Goal: Task Accomplishment & Management: Use online tool/utility

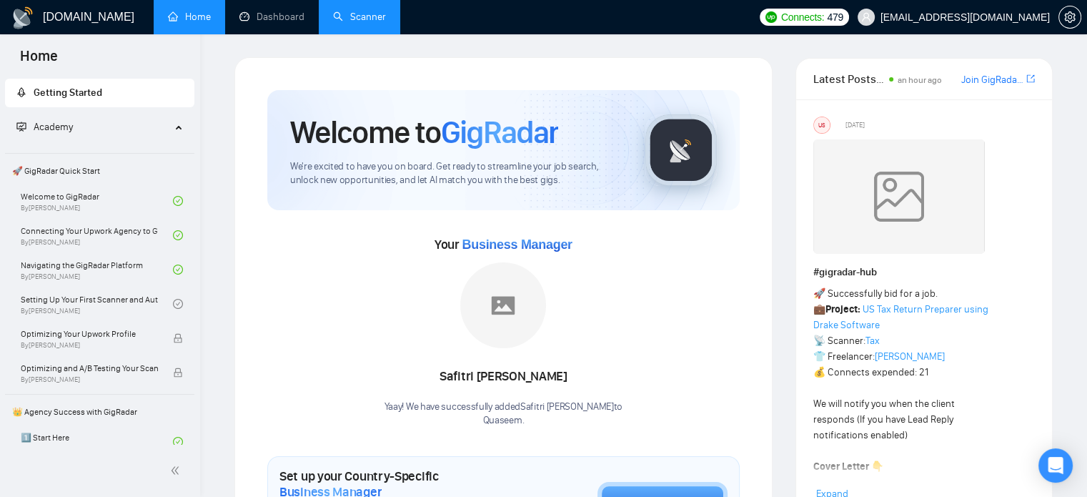
click at [368, 21] on link "Scanner" at bounding box center [359, 17] width 53 height 12
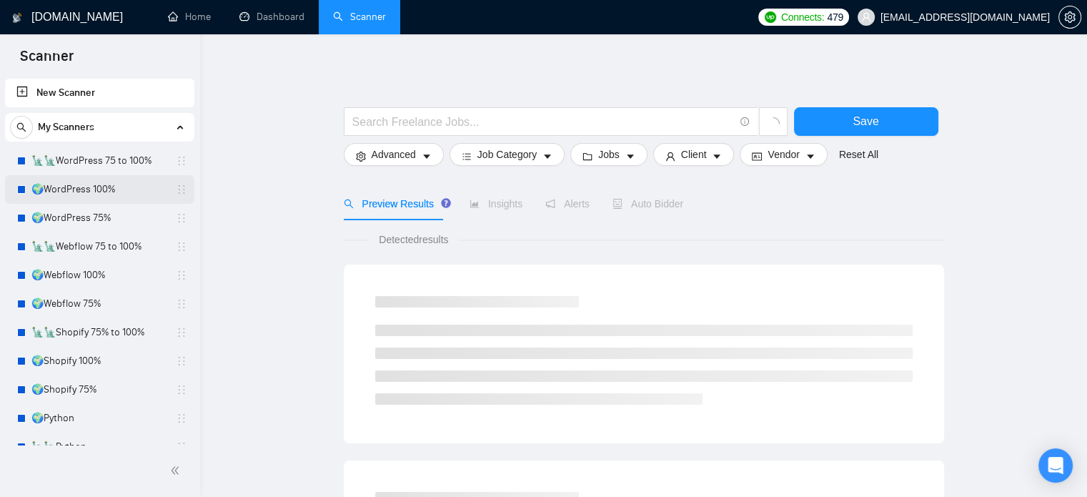
drag, startPoint x: 107, startPoint y: 188, endPoint x: 139, endPoint y: 194, distance: 32.7
click at [107, 188] on link "🌍WordPress 100%" at bounding box center [99, 189] width 136 height 29
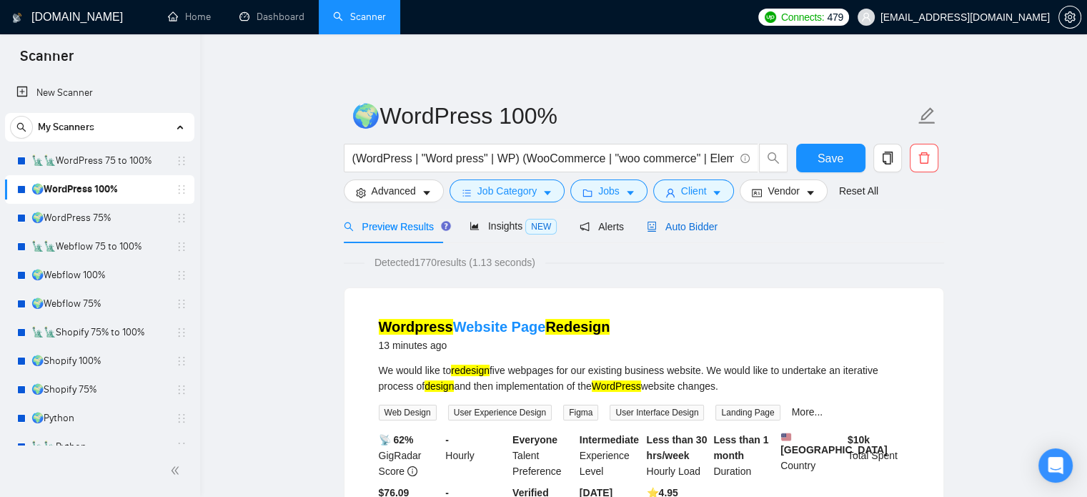
click at [701, 228] on span "Auto Bidder" at bounding box center [682, 226] width 71 height 11
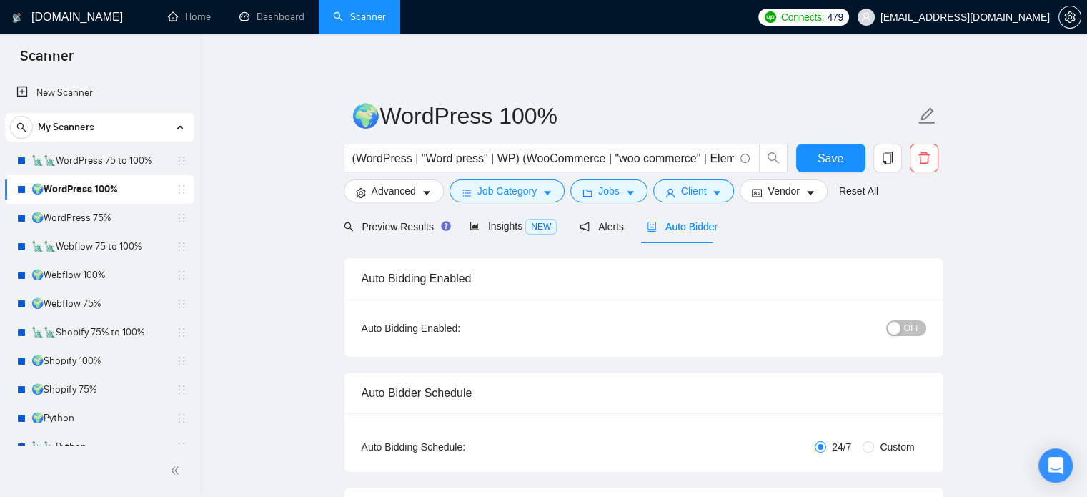
radio input "false"
radio input "true"
checkbox input "true"
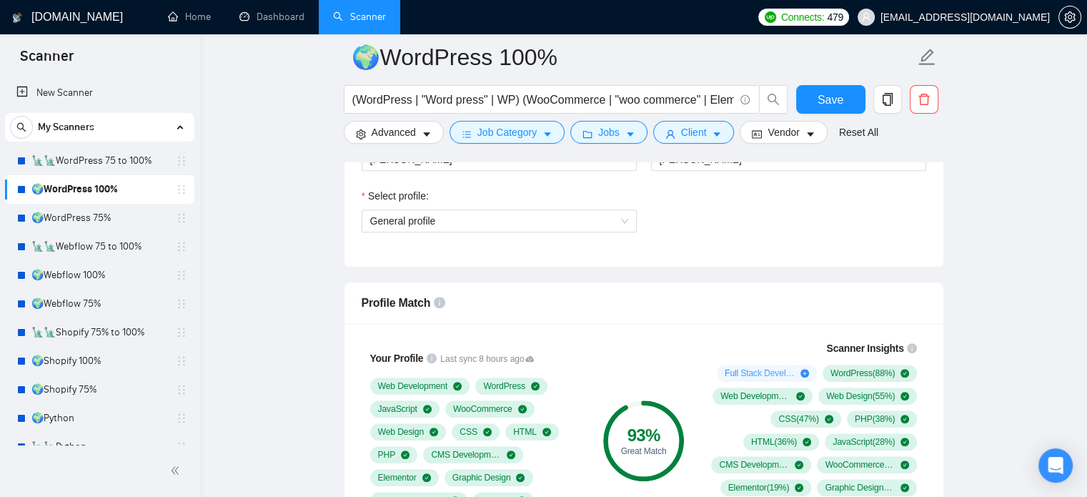
scroll to position [1072, 0]
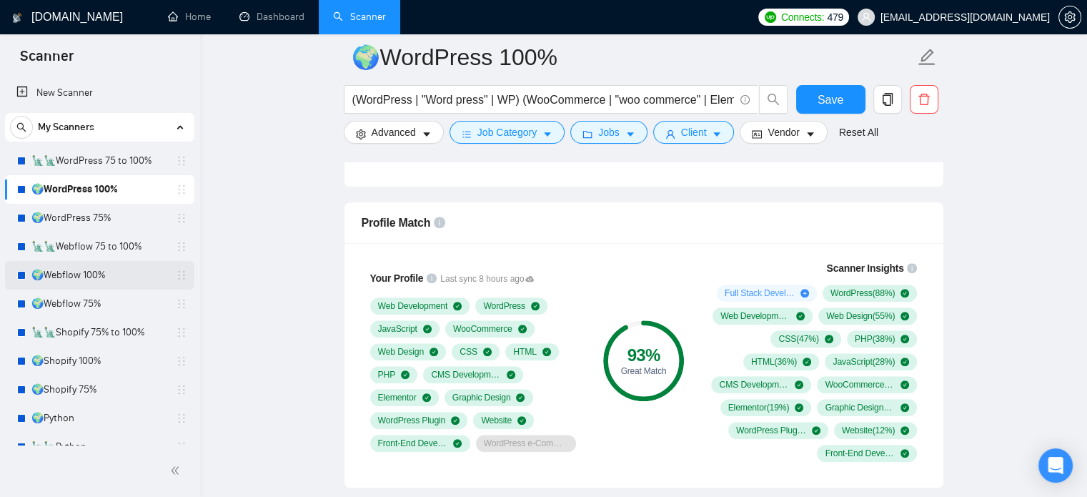
drag, startPoint x: 75, startPoint y: 279, endPoint x: 186, endPoint y: 278, distance: 110.8
click at [75, 279] on link "🌍Webflow 100%" at bounding box center [99, 275] width 136 height 29
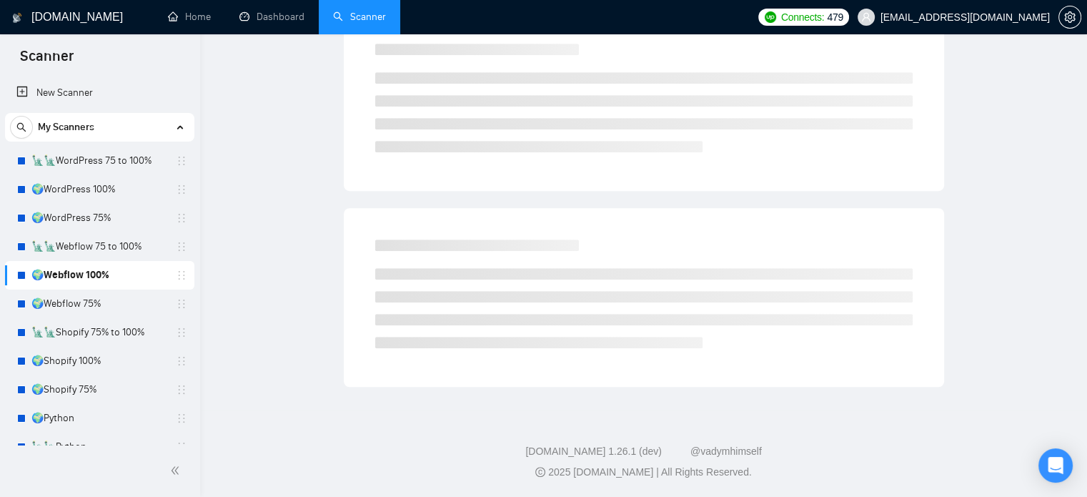
scroll to position [25, 0]
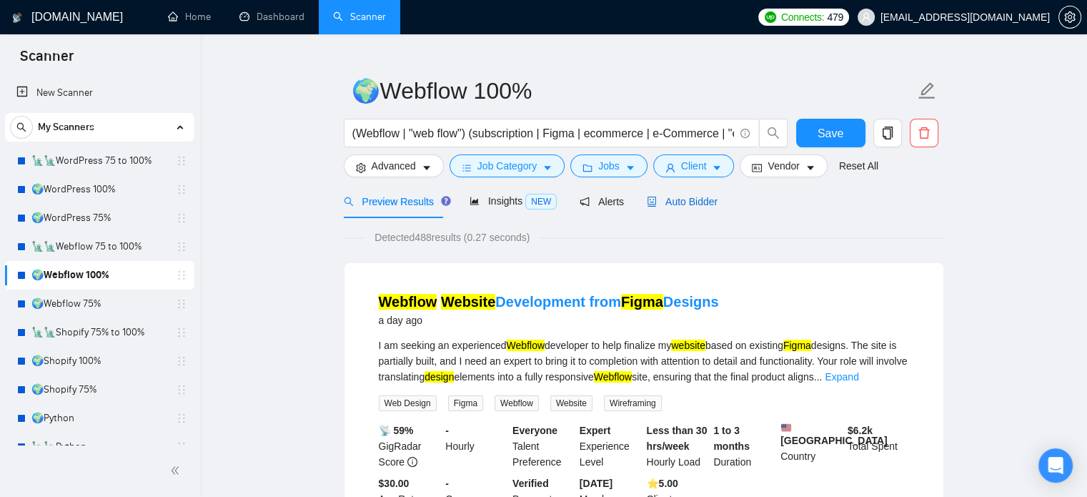
click at [682, 200] on span "Auto Bidder" at bounding box center [682, 201] width 71 height 11
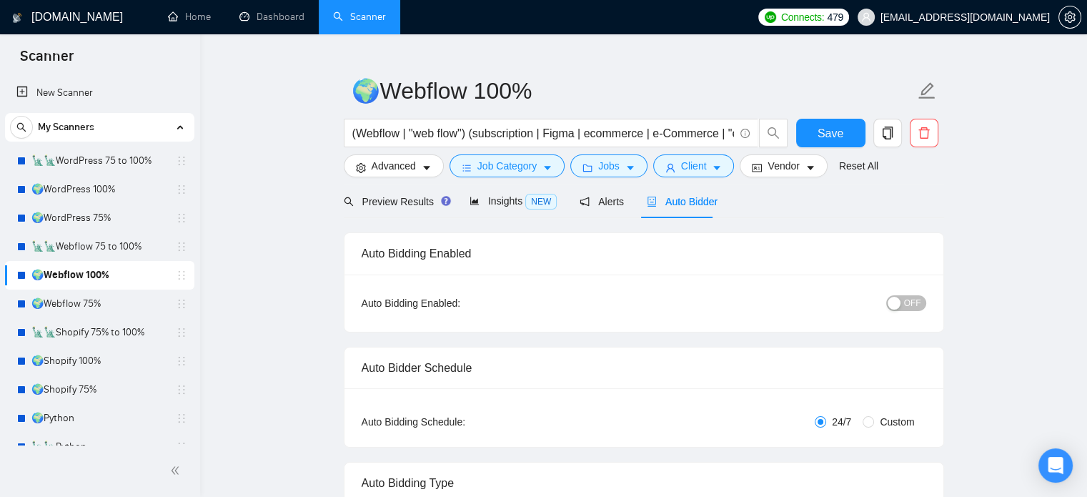
radio input "false"
radio input "true"
checkbox input "true"
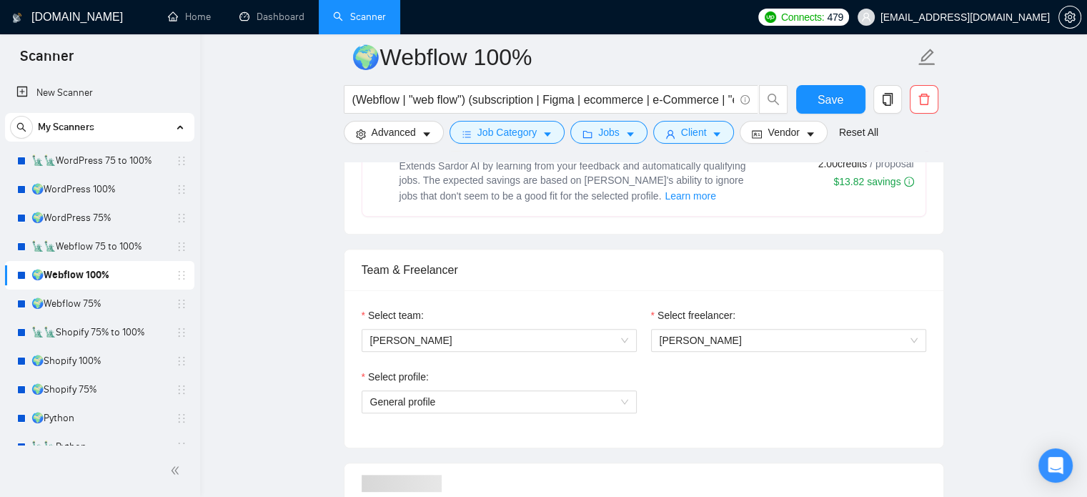
scroll to position [1097, 0]
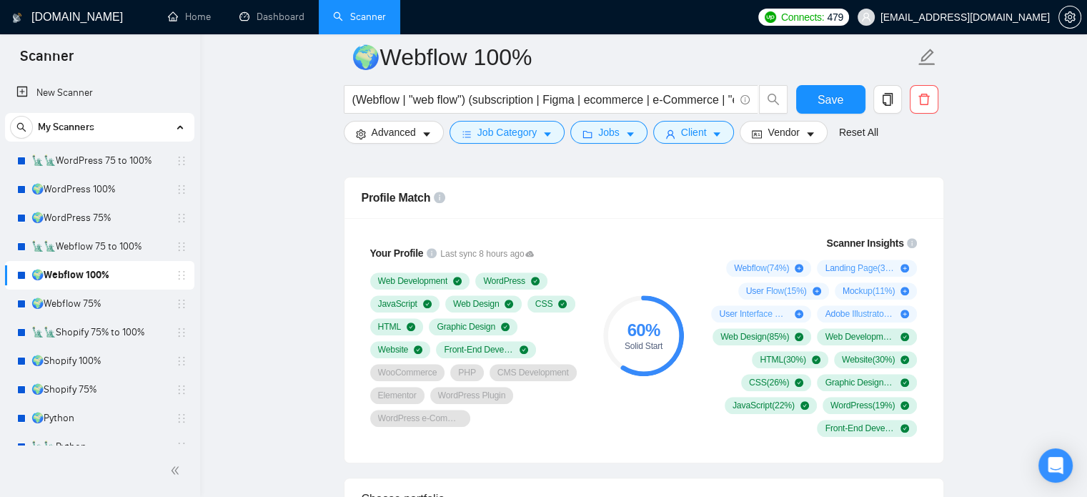
drag, startPoint x: 94, startPoint y: 354, endPoint x: 372, endPoint y: 392, distance: 280.5
click at [94, 354] on link "🌍Shopify 100%" at bounding box center [99, 361] width 136 height 29
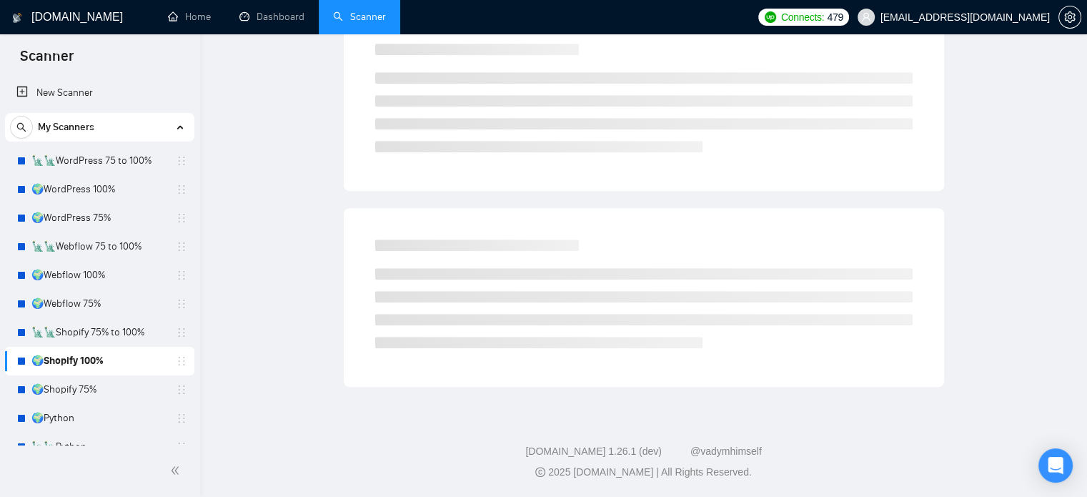
scroll to position [25, 0]
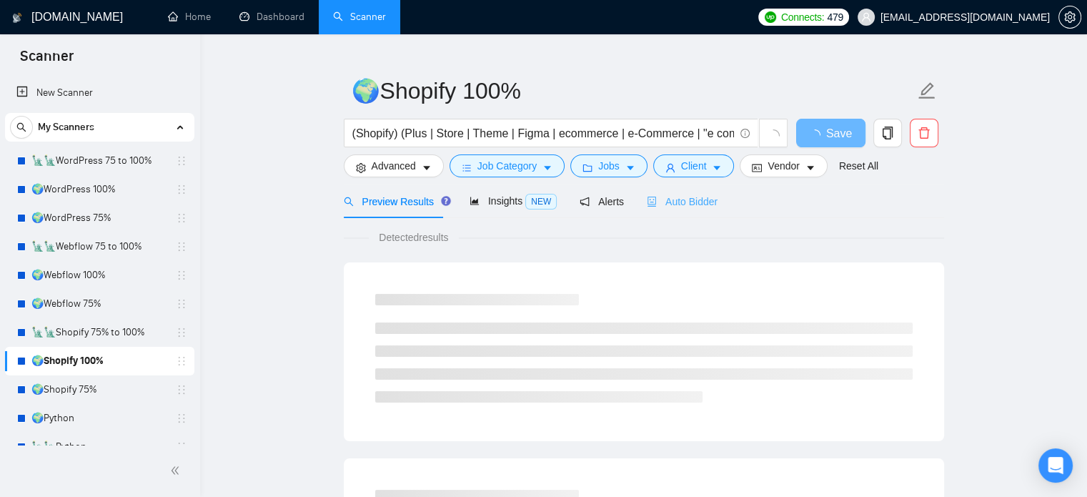
click at [688, 211] on div "Auto Bidder" at bounding box center [682, 201] width 71 height 34
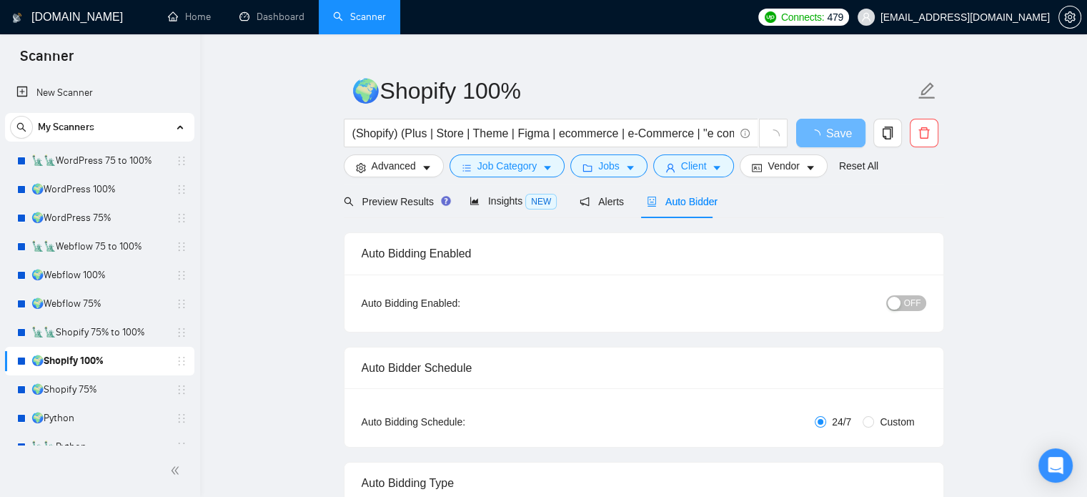
radio input "false"
radio input "true"
checkbox input "true"
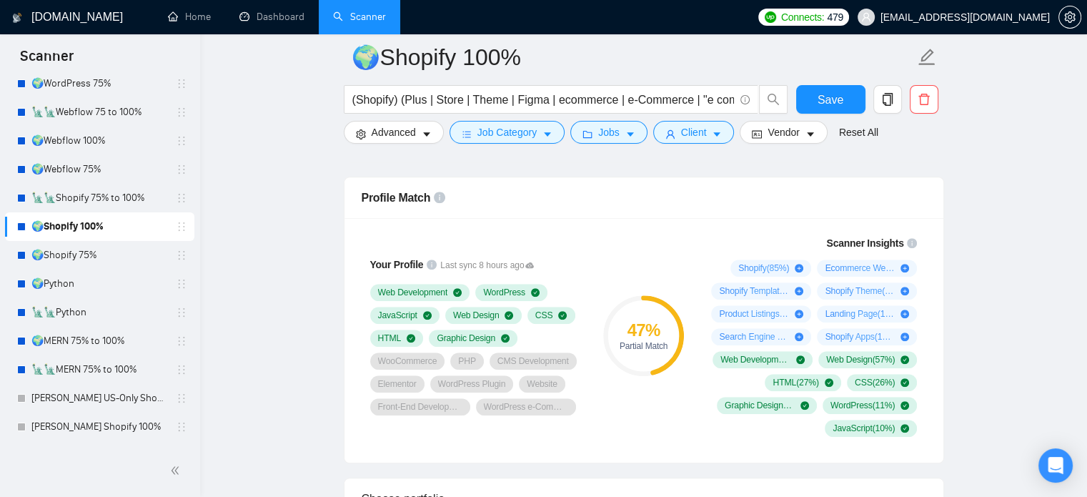
scroll to position [143, 0]
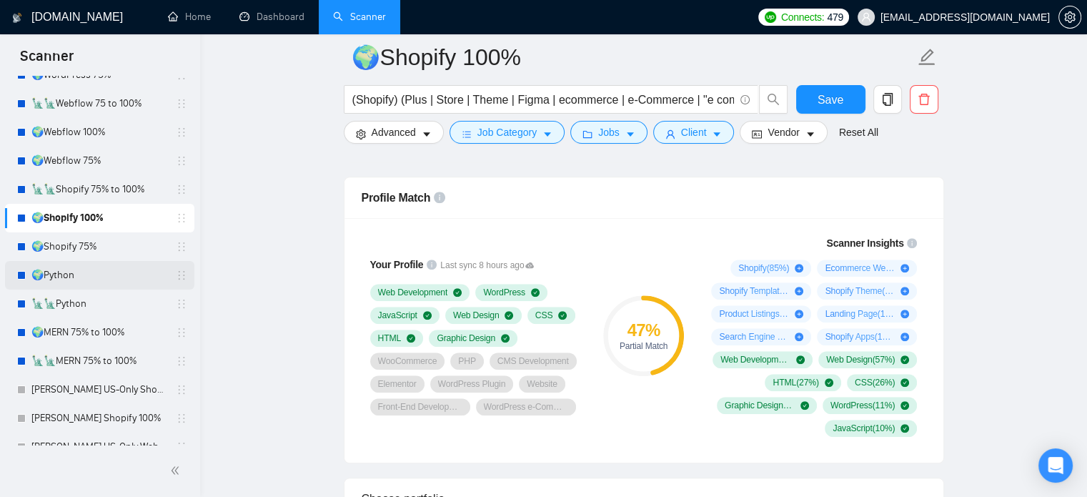
drag, startPoint x: 89, startPoint y: 277, endPoint x: 107, endPoint y: 277, distance: 18.6
click at [89, 277] on link "🌍Python" at bounding box center [99, 275] width 136 height 29
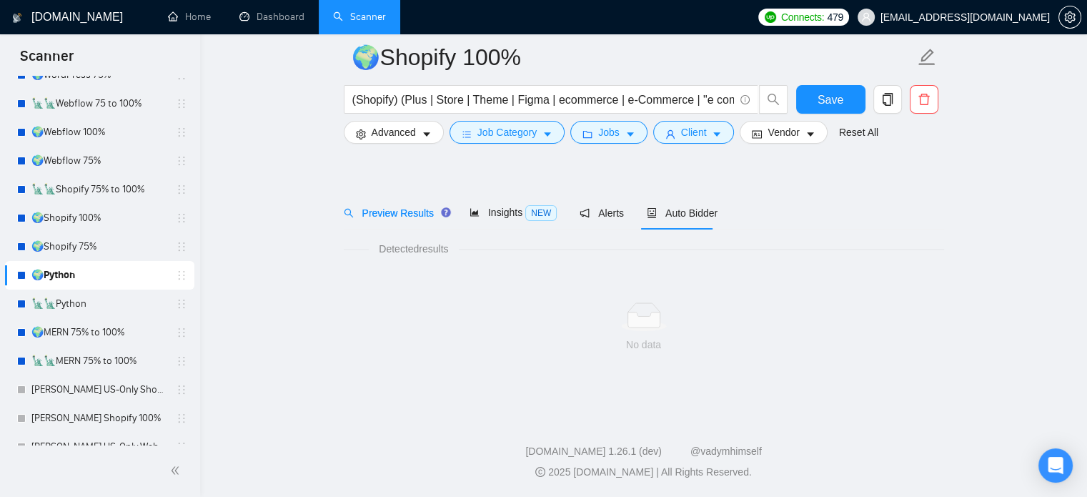
scroll to position [25, 0]
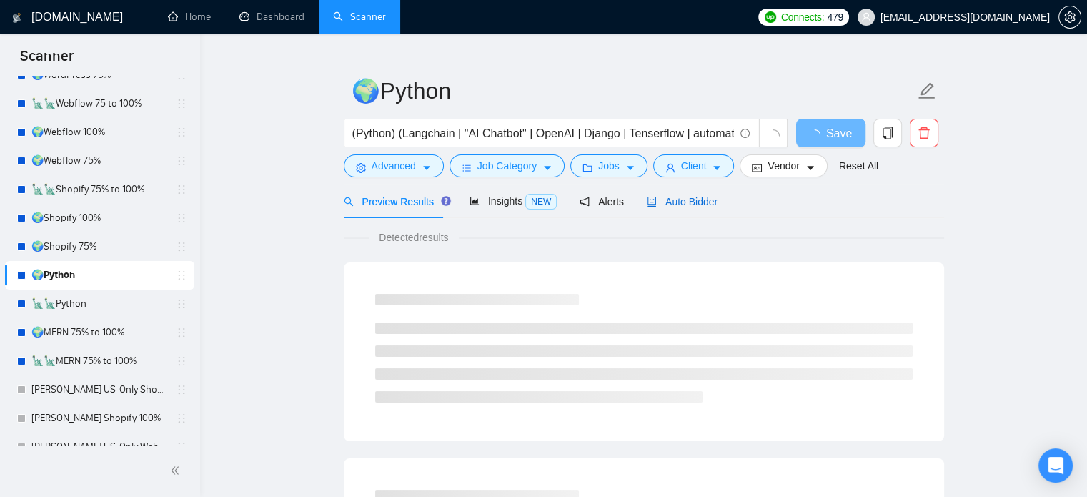
click at [689, 204] on span "Auto Bidder" at bounding box center [682, 201] width 71 height 11
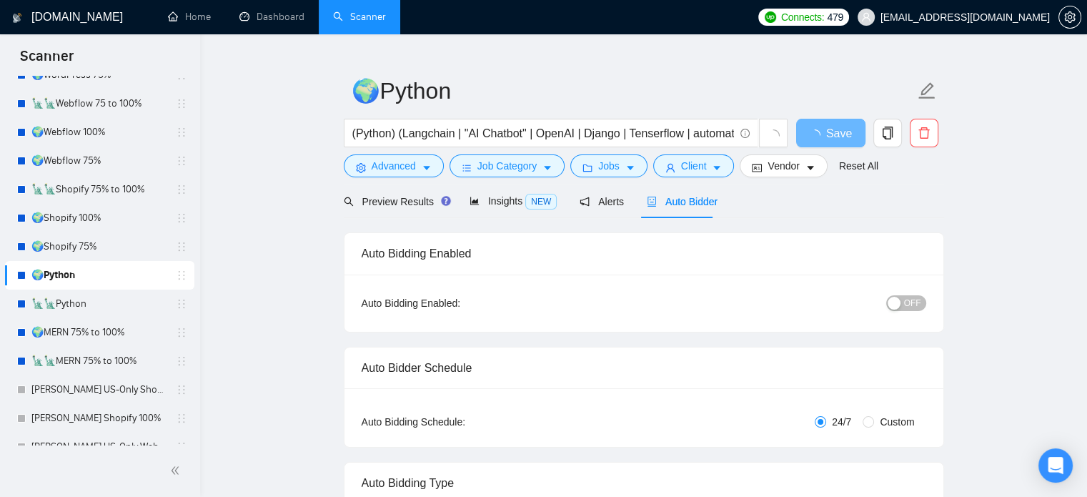
radio input "false"
radio input "true"
checkbox input "true"
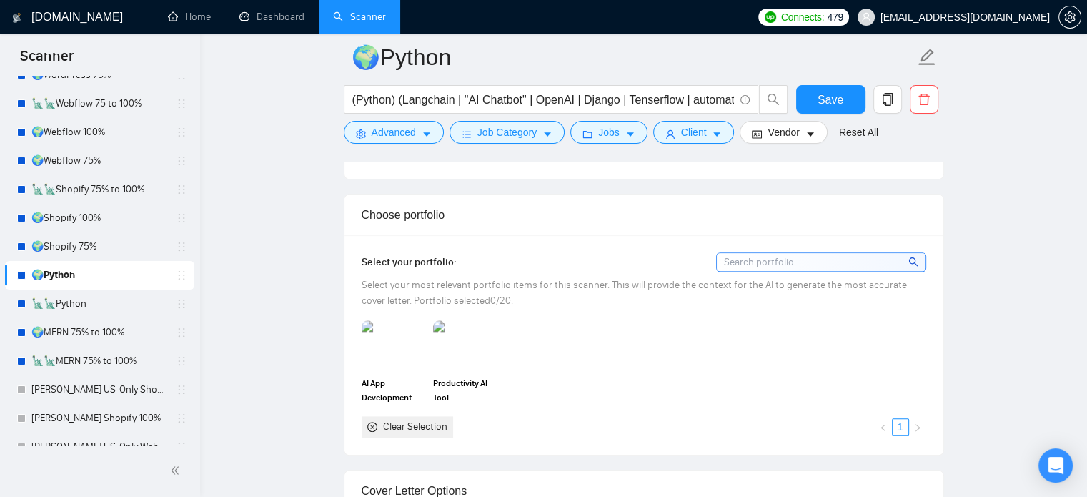
scroll to position [1454, 0]
click at [88, 329] on link "🌍MERN 75% to 100%" at bounding box center [99, 332] width 136 height 29
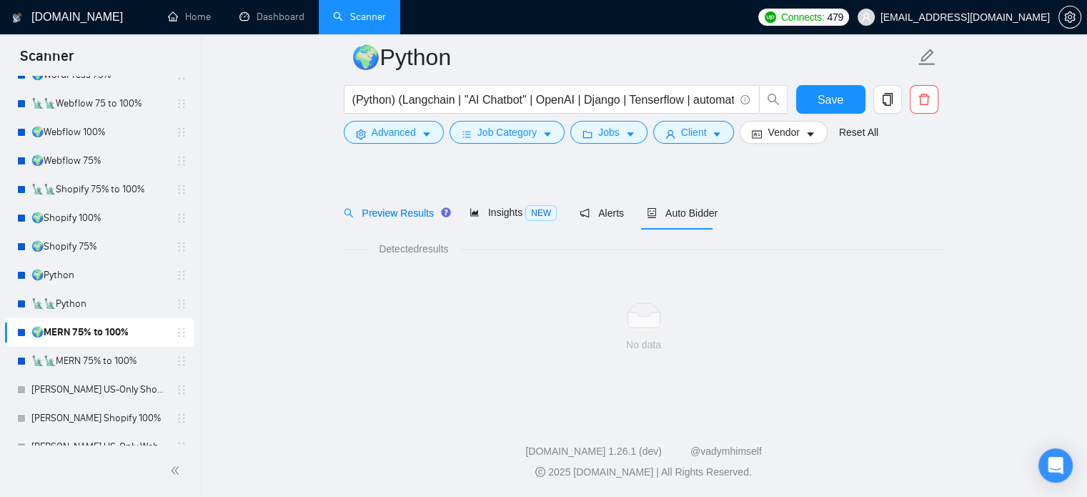
scroll to position [25, 0]
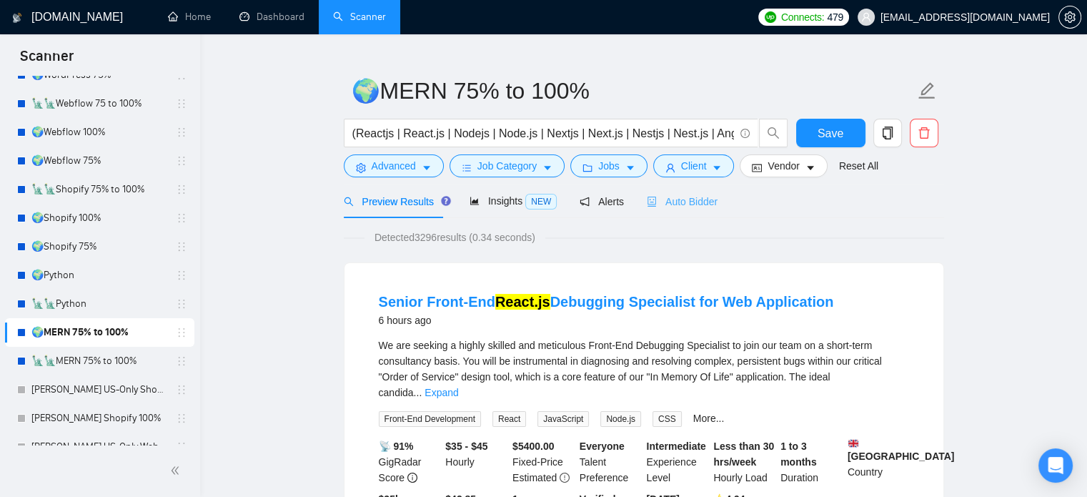
click at [681, 211] on div "Auto Bidder" at bounding box center [682, 201] width 71 height 34
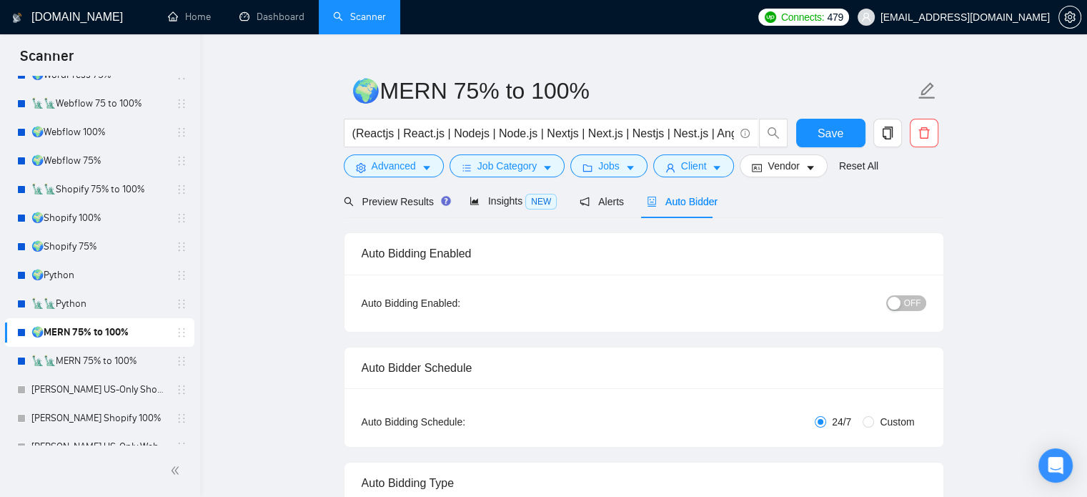
radio input "false"
radio input "true"
checkbox input "true"
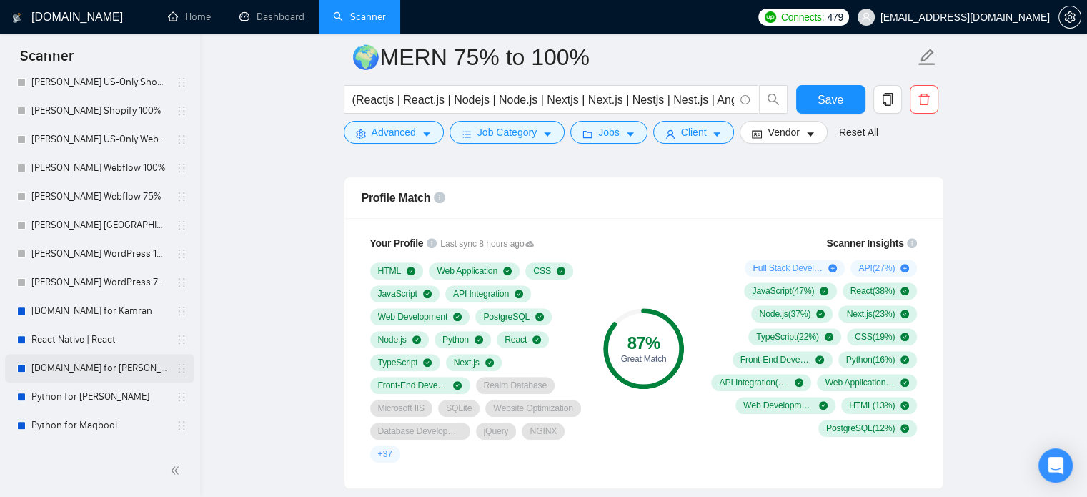
scroll to position [357, 0]
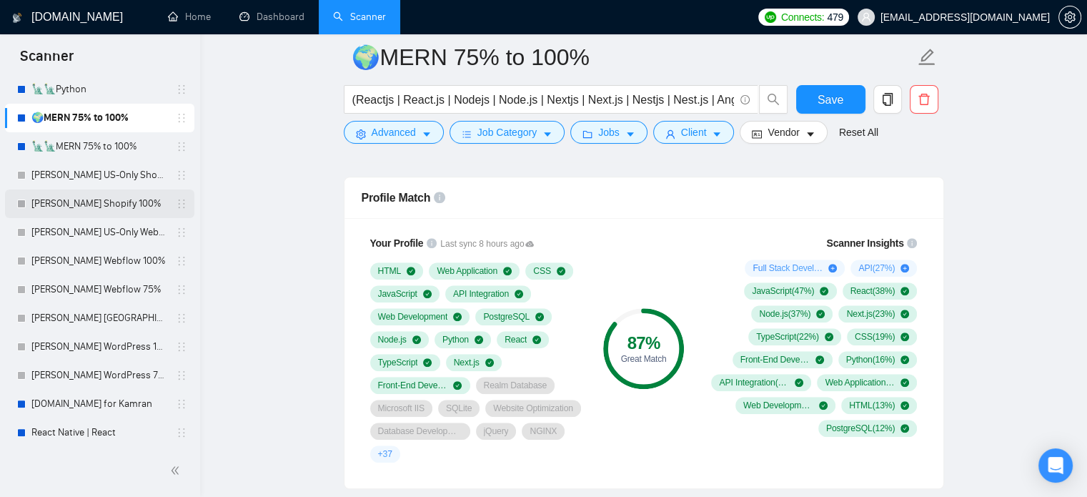
click at [116, 207] on link "[PERSON_NAME] Shopify 100%" at bounding box center [99, 203] width 136 height 29
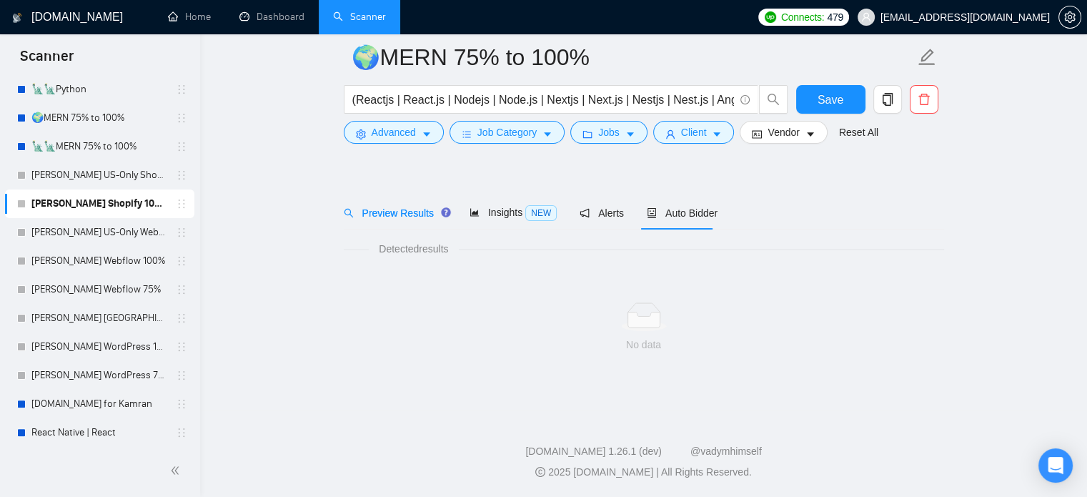
scroll to position [25, 0]
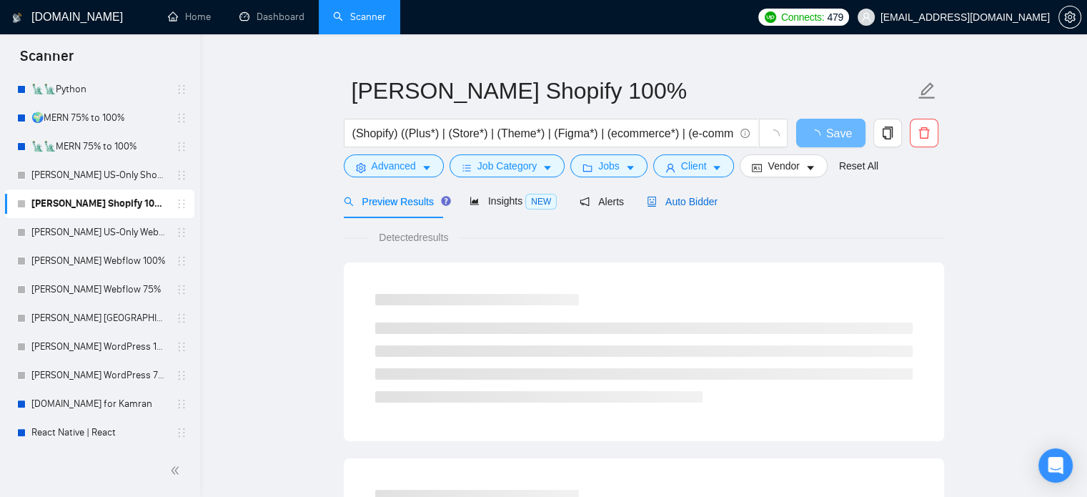
click at [703, 207] on span "Auto Bidder" at bounding box center [682, 201] width 71 height 11
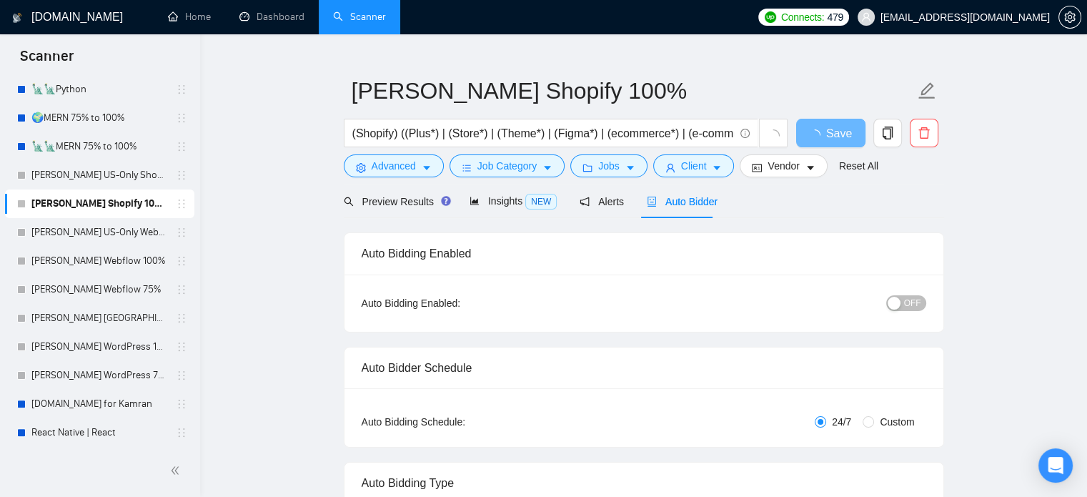
radio input "false"
radio input "true"
checkbox input "true"
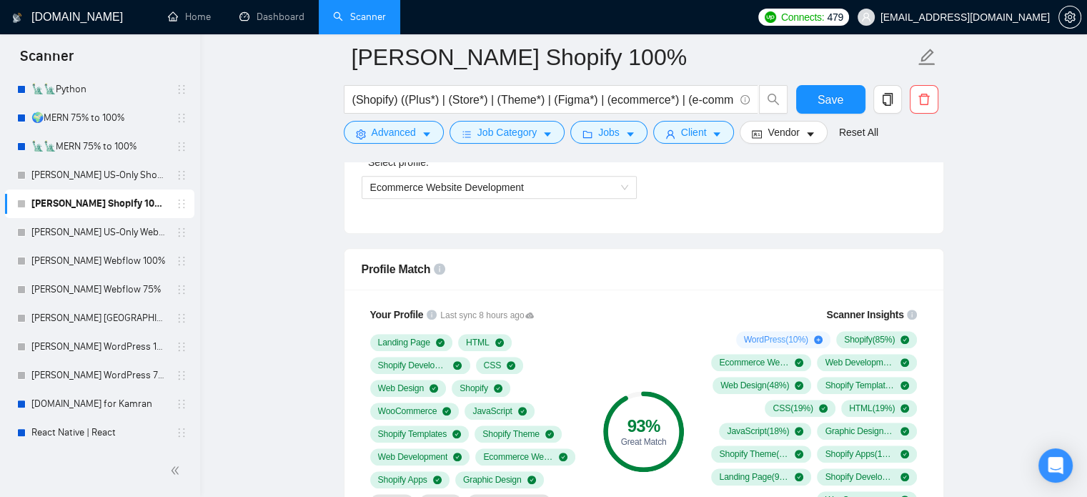
scroll to position [1097, 0]
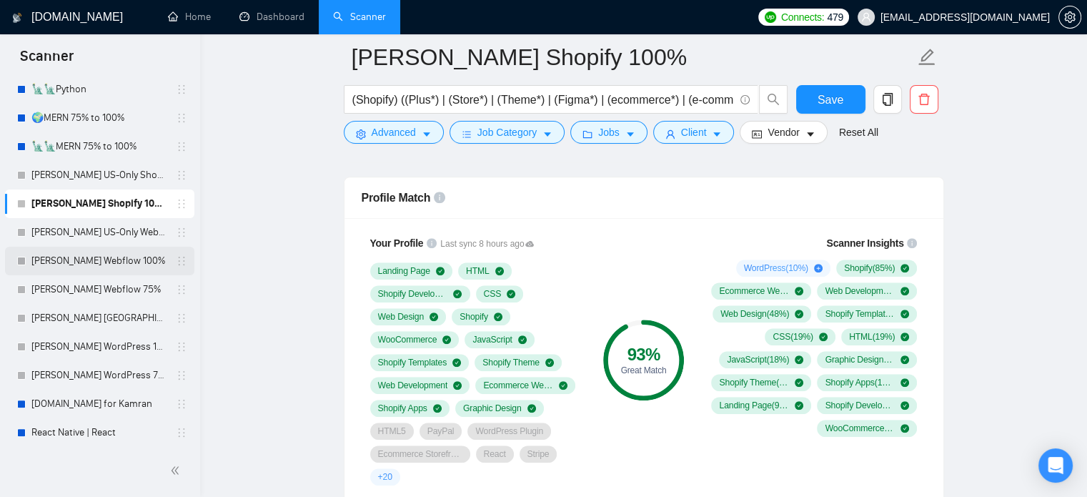
drag, startPoint x: 113, startPoint y: 256, endPoint x: 138, endPoint y: 259, distance: 25.2
click at [113, 256] on link "[PERSON_NAME] Webflow 100%" at bounding box center [99, 261] width 136 height 29
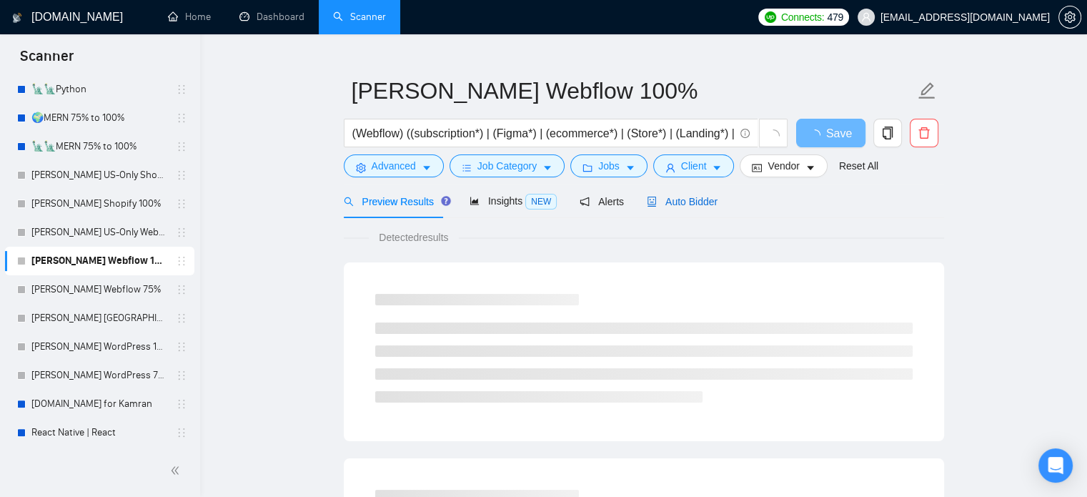
click at [669, 198] on span "Auto Bidder" at bounding box center [682, 201] width 71 height 11
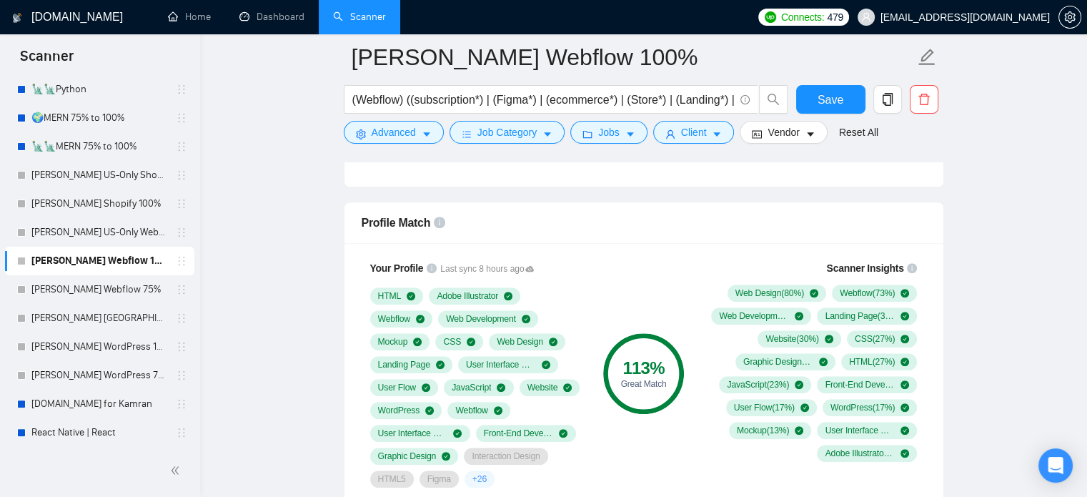
scroll to position [1097, 0]
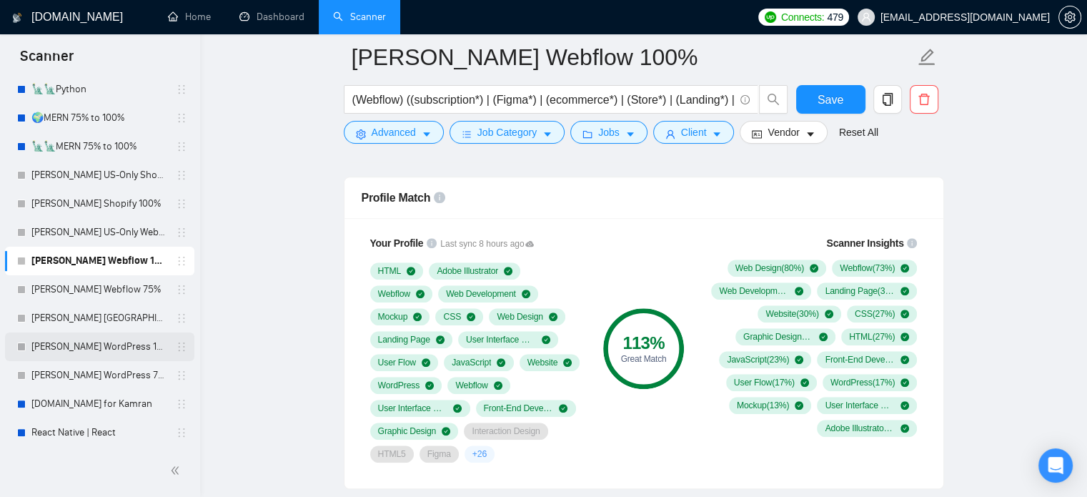
drag, startPoint x: 114, startPoint y: 345, endPoint x: 140, endPoint y: 344, distance: 26.4
click at [114, 345] on link "[PERSON_NAME] WordPress 100%" at bounding box center [99, 346] width 136 height 29
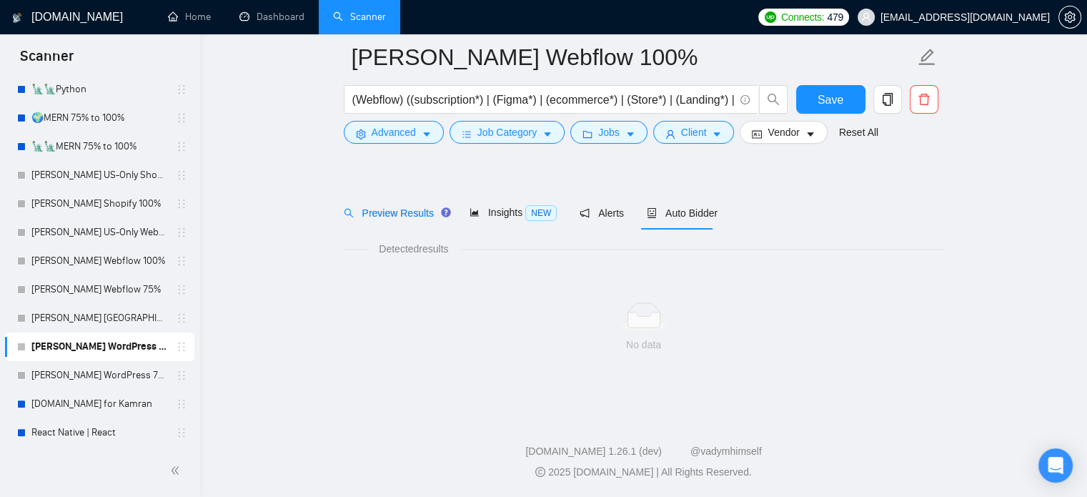
scroll to position [25, 0]
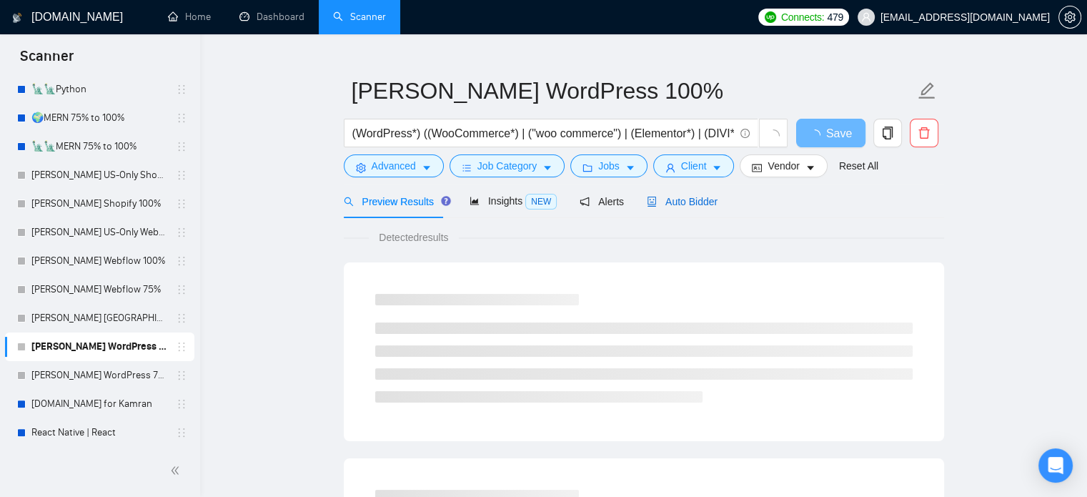
click at [692, 199] on span "Auto Bidder" at bounding box center [682, 201] width 71 height 11
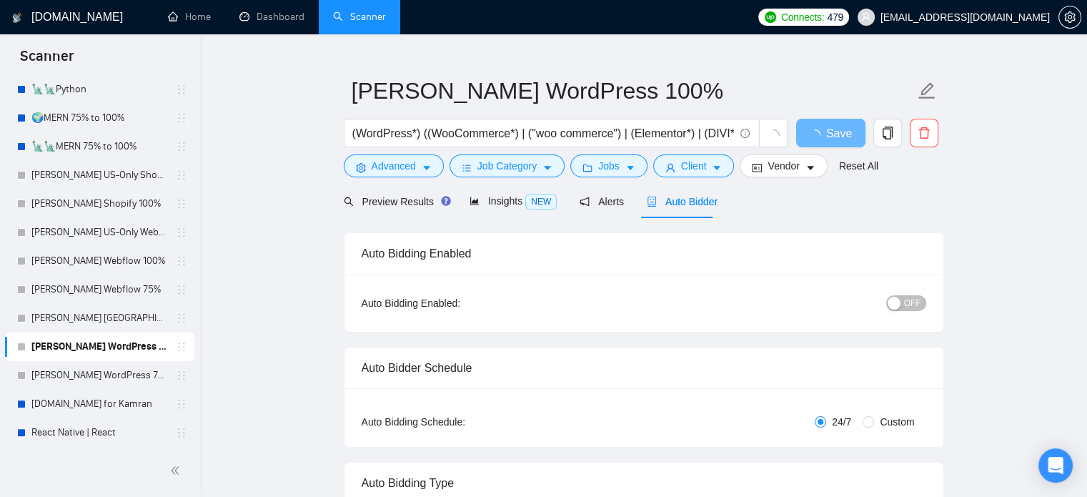
radio input "false"
radio input "true"
checkbox input "true"
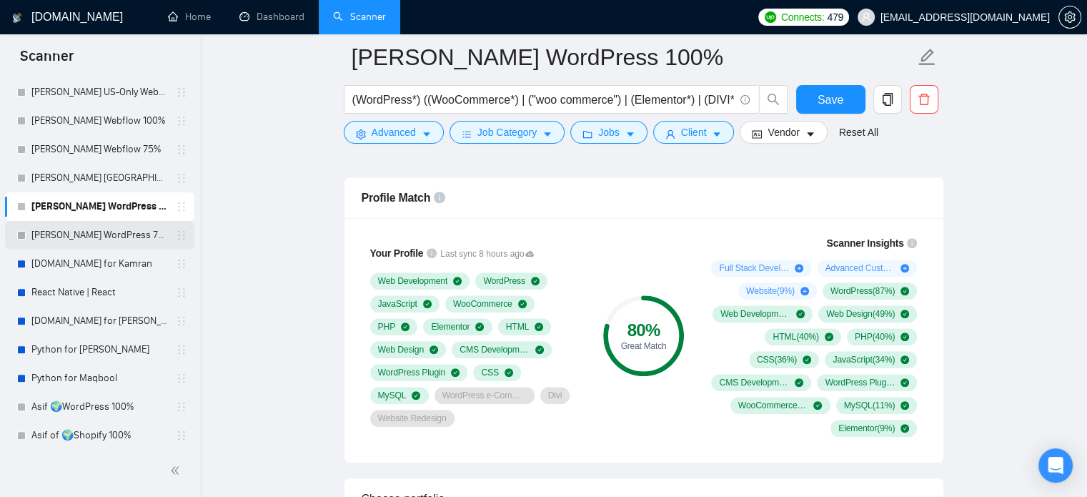
scroll to position [530, 0]
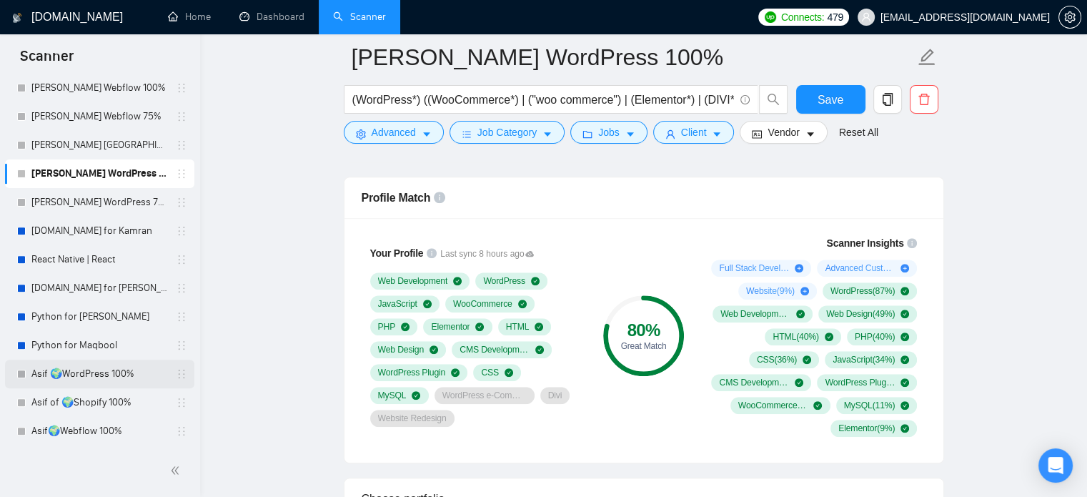
click at [124, 378] on link "Asif 🌍WordPress 100%" at bounding box center [99, 373] width 136 height 29
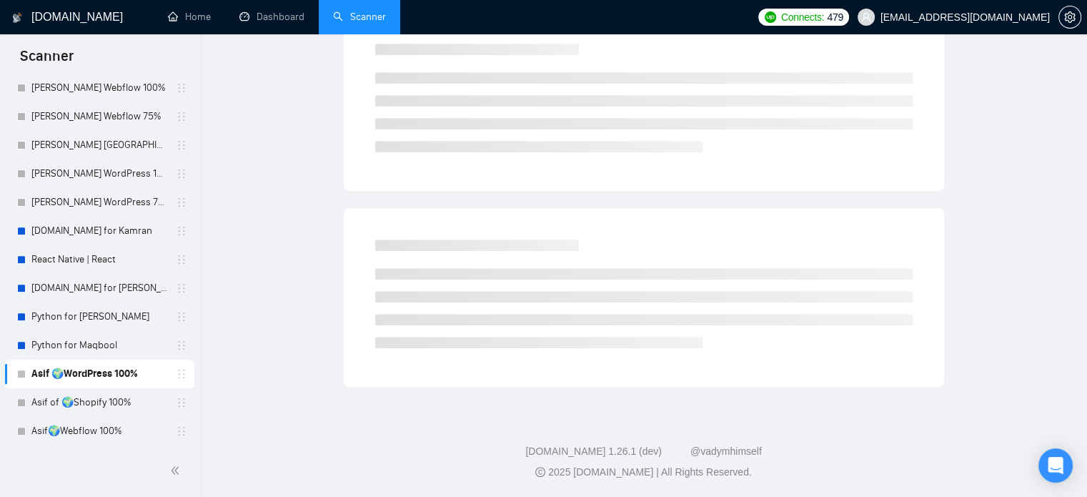
scroll to position [25, 0]
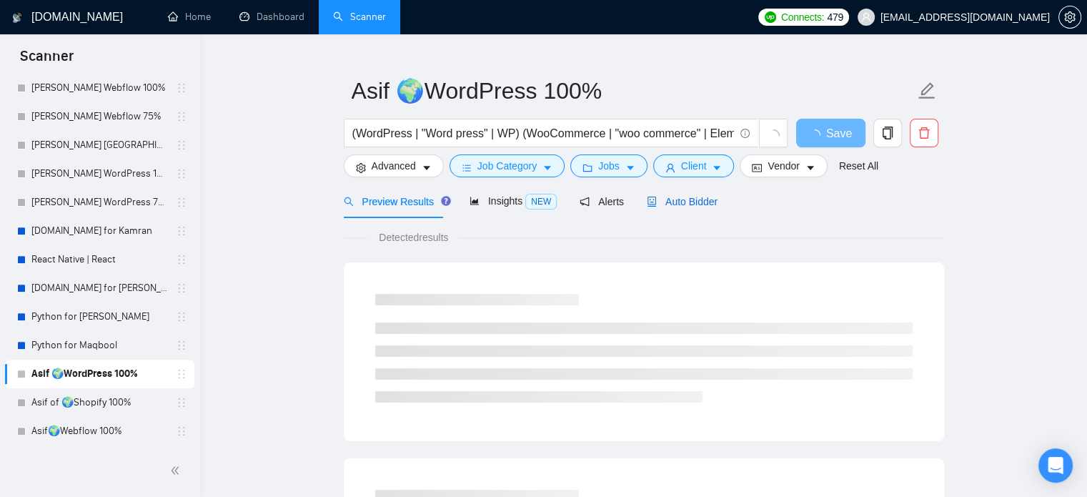
click at [686, 204] on span "Auto Bidder" at bounding box center [682, 201] width 71 height 11
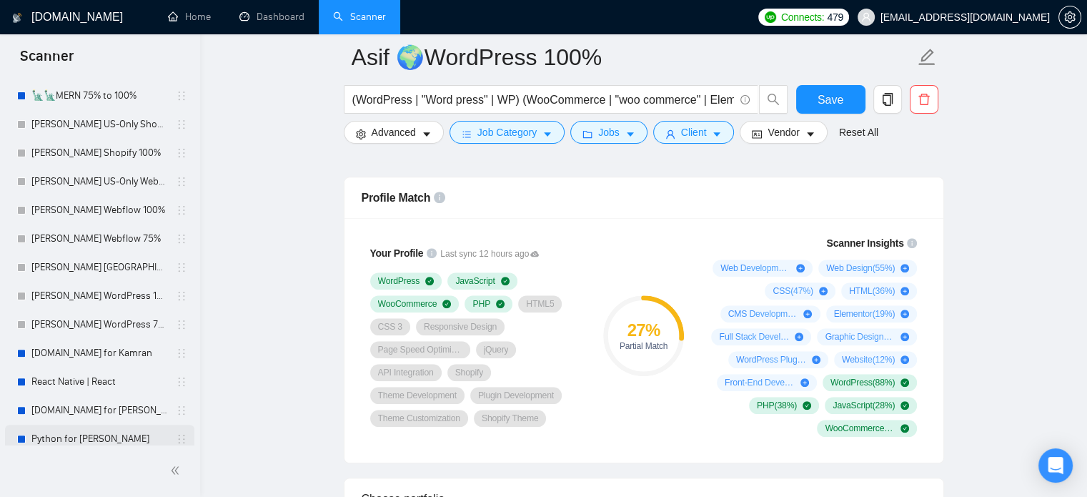
scroll to position [387, 0]
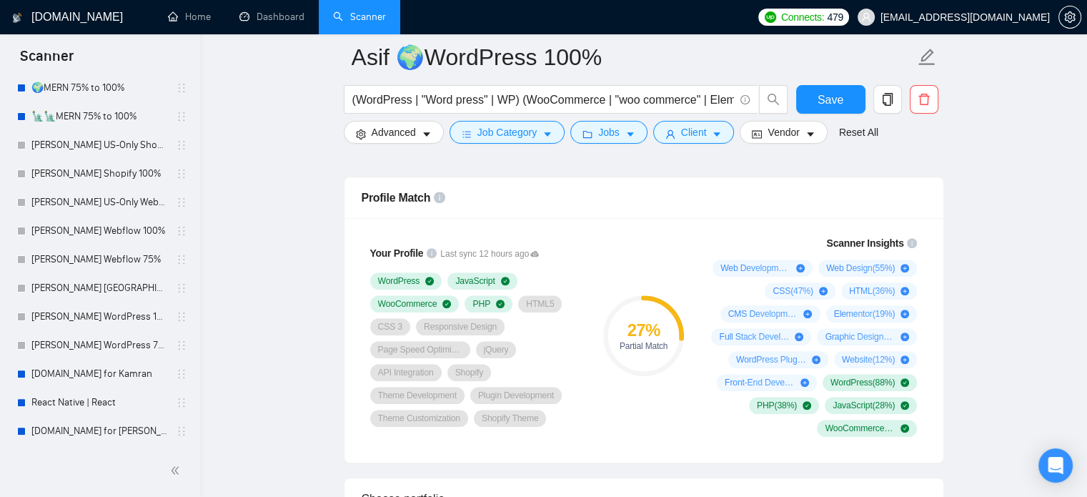
drag, startPoint x: 109, startPoint y: 227, endPoint x: 294, endPoint y: 388, distance: 245.2
click at [109, 227] on link "[PERSON_NAME] Webflow 100%" at bounding box center [99, 231] width 136 height 29
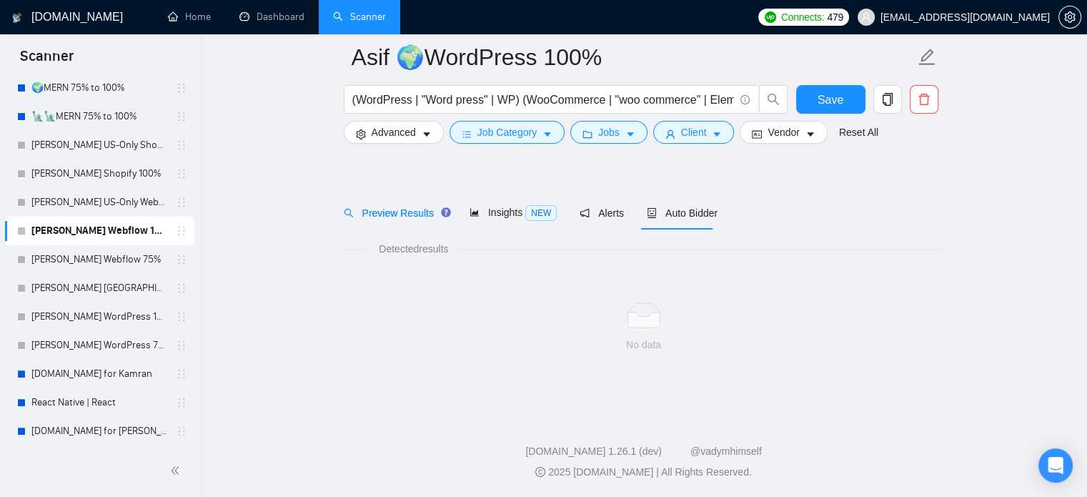
scroll to position [25, 0]
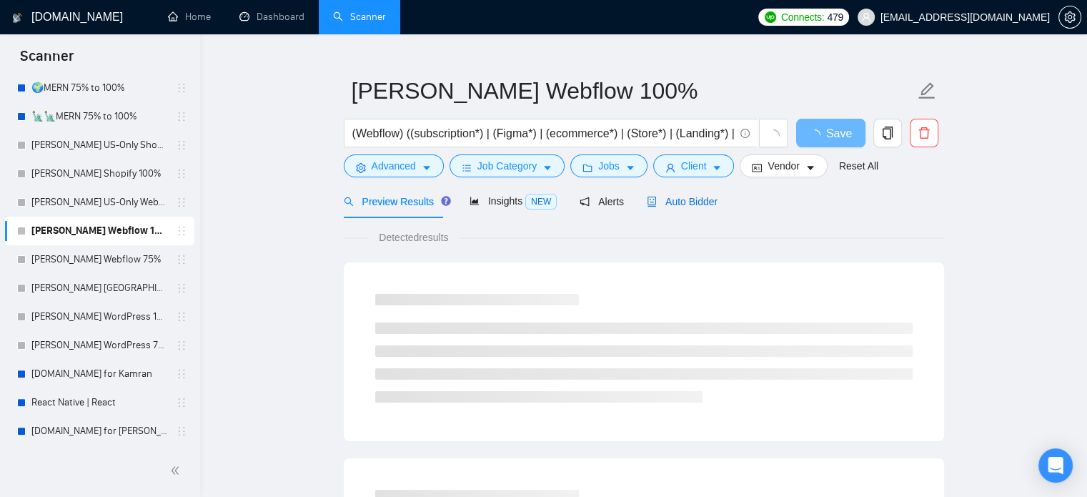
click at [681, 204] on span "Auto Bidder" at bounding box center [682, 201] width 71 height 11
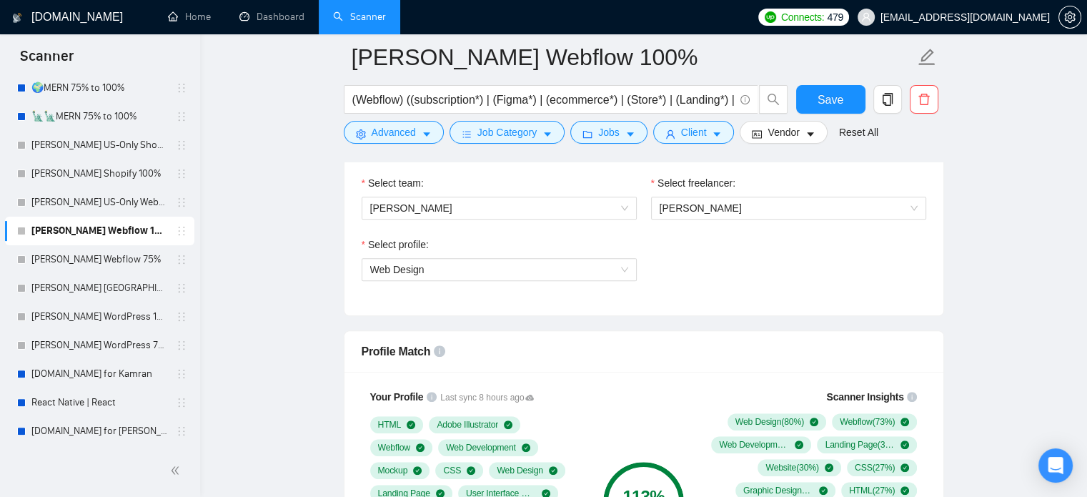
scroll to position [1097, 0]
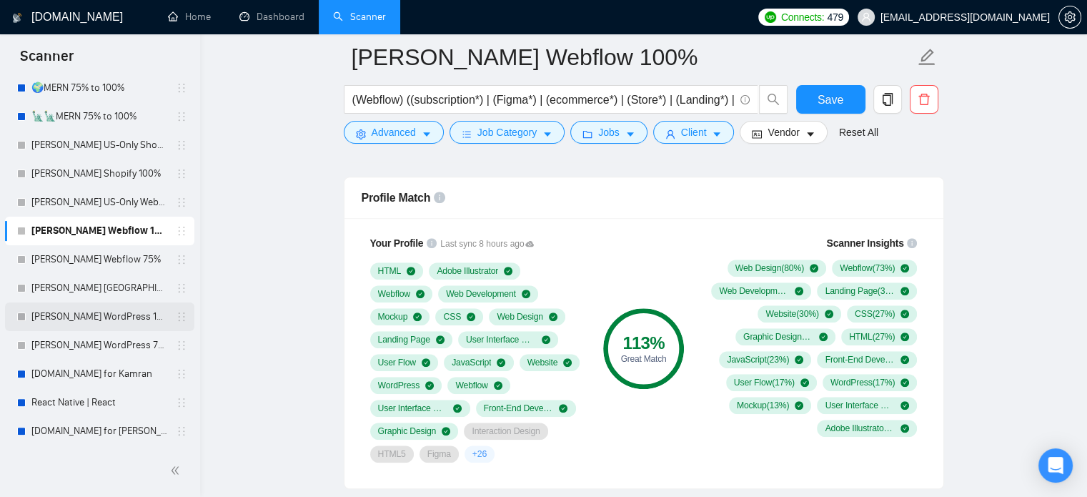
click at [91, 314] on link "[PERSON_NAME] WordPress 100%" at bounding box center [99, 316] width 136 height 29
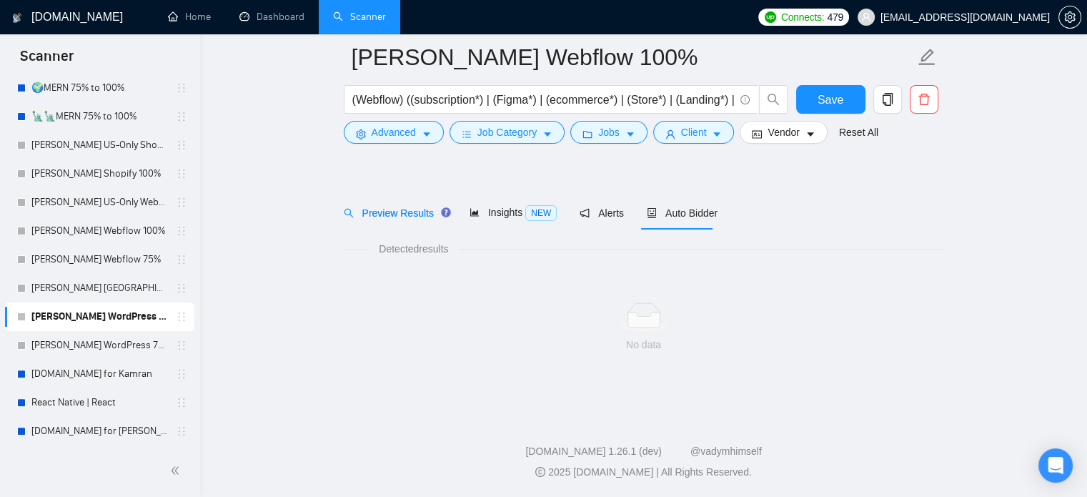
scroll to position [25, 0]
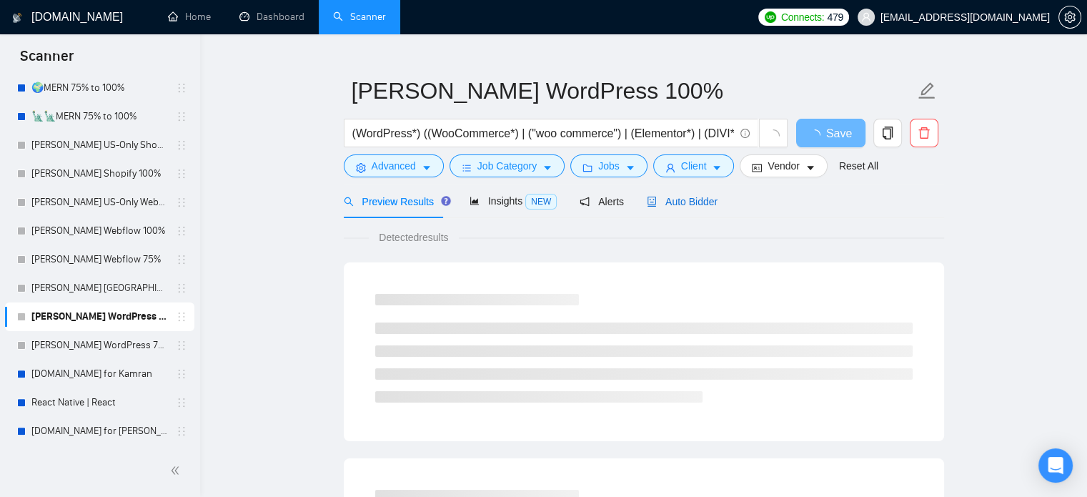
click at [672, 199] on span "Auto Bidder" at bounding box center [682, 201] width 71 height 11
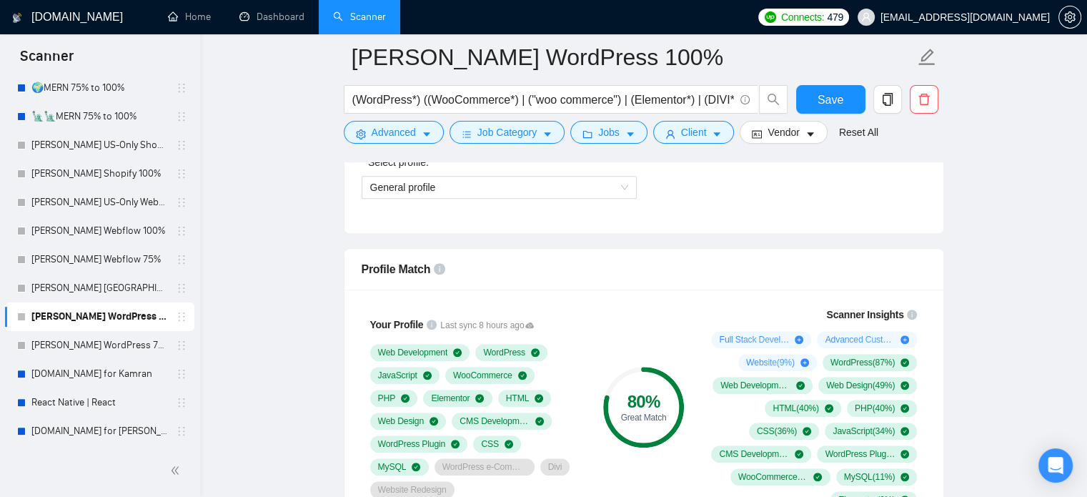
scroll to position [1097, 0]
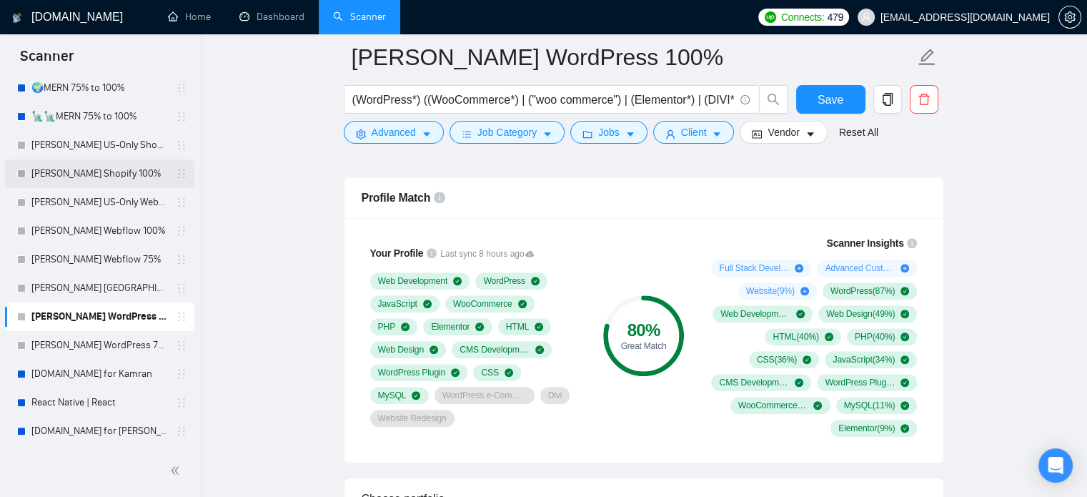
drag, startPoint x: 119, startPoint y: 168, endPoint x: 143, endPoint y: 183, distance: 28.6
click at [119, 168] on link "[PERSON_NAME] Shopify 100%" at bounding box center [99, 173] width 136 height 29
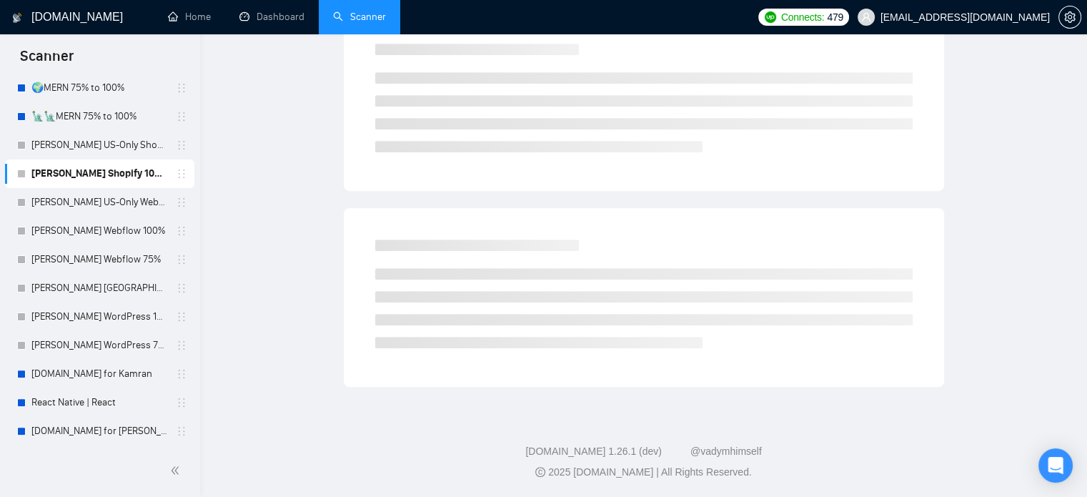
scroll to position [25, 0]
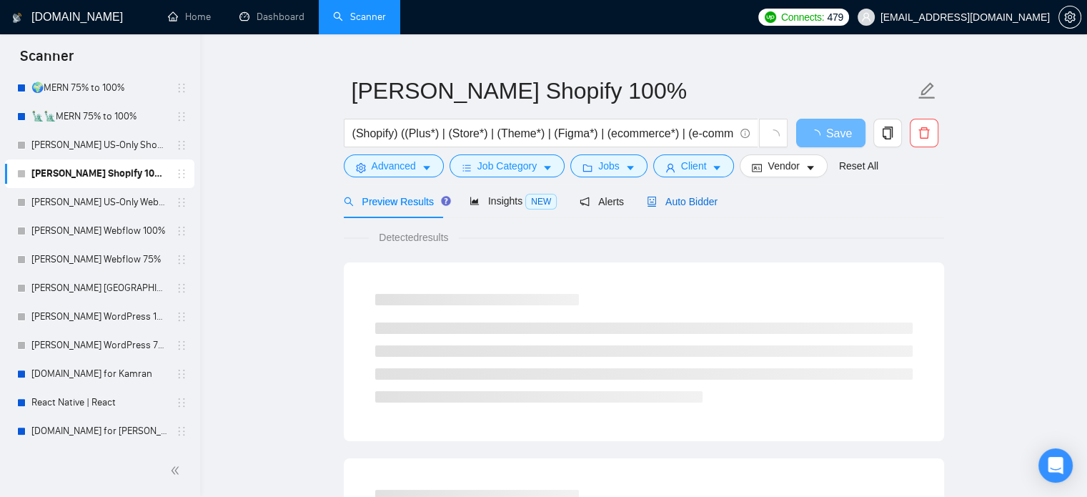
click at [667, 205] on span "Auto Bidder" at bounding box center [682, 201] width 71 height 11
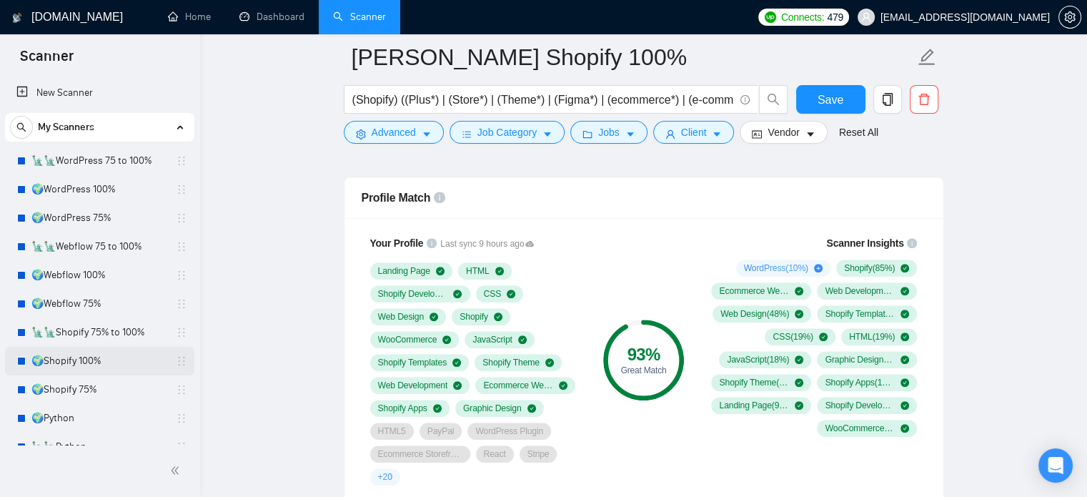
scroll to position [71, 0]
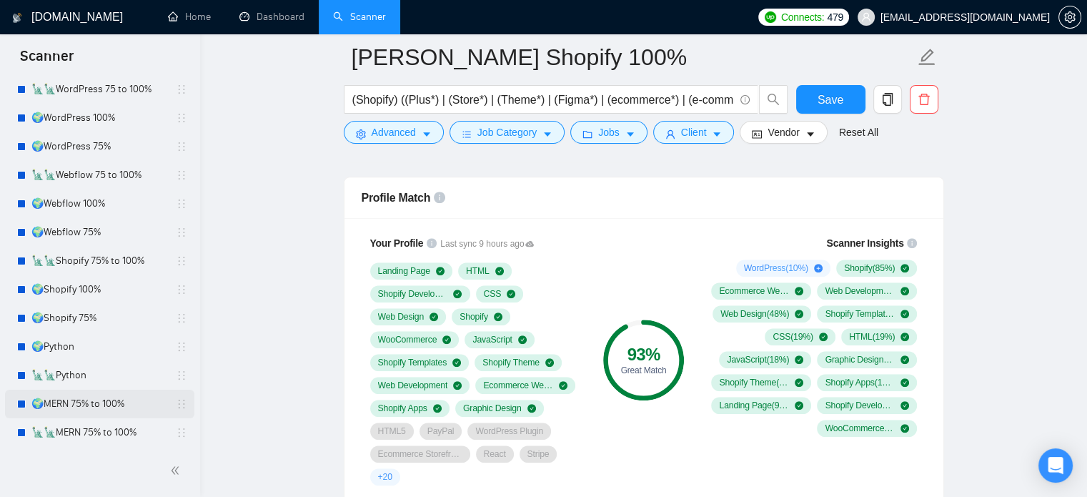
click at [102, 406] on link "🌍MERN 75% to 100%" at bounding box center [99, 403] width 136 height 29
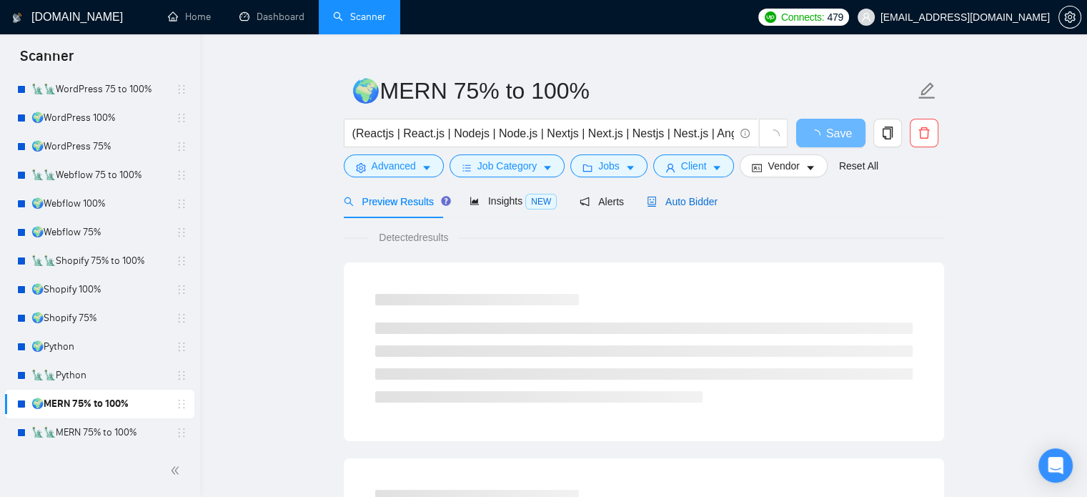
click at [668, 206] on span "Auto Bidder" at bounding box center [682, 201] width 71 height 11
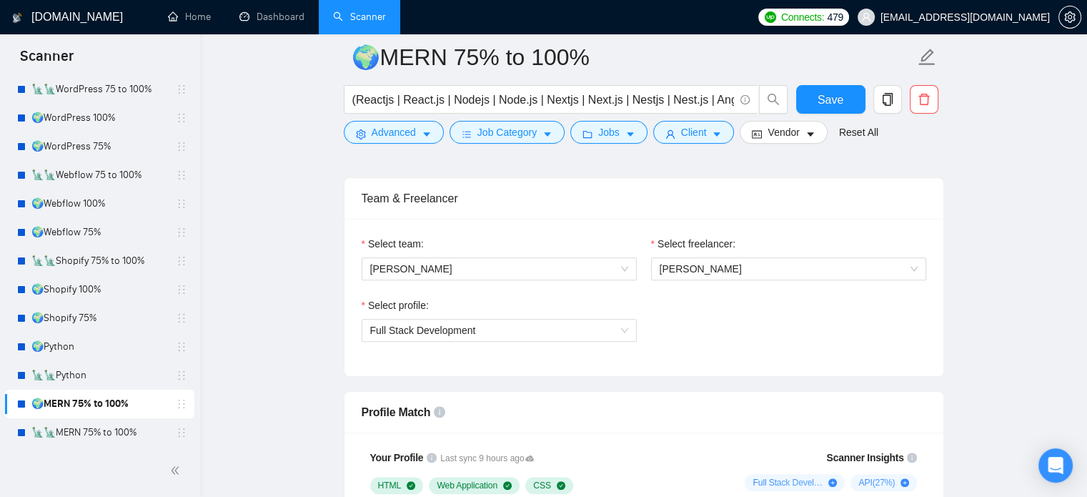
scroll to position [1168, 0]
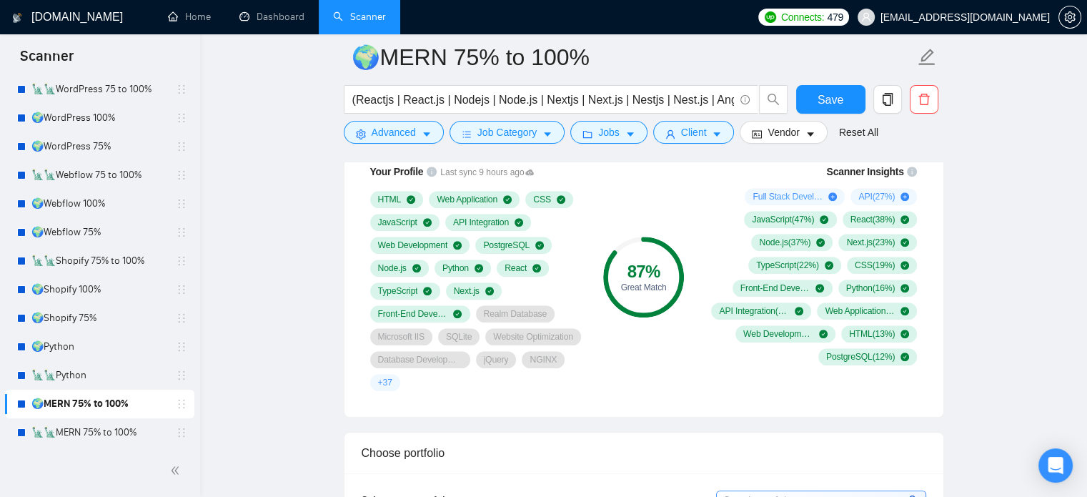
drag, startPoint x: 112, startPoint y: 342, endPoint x: 289, endPoint y: 305, distance: 180.9
click at [112, 342] on link "🌍Python" at bounding box center [99, 346] width 136 height 29
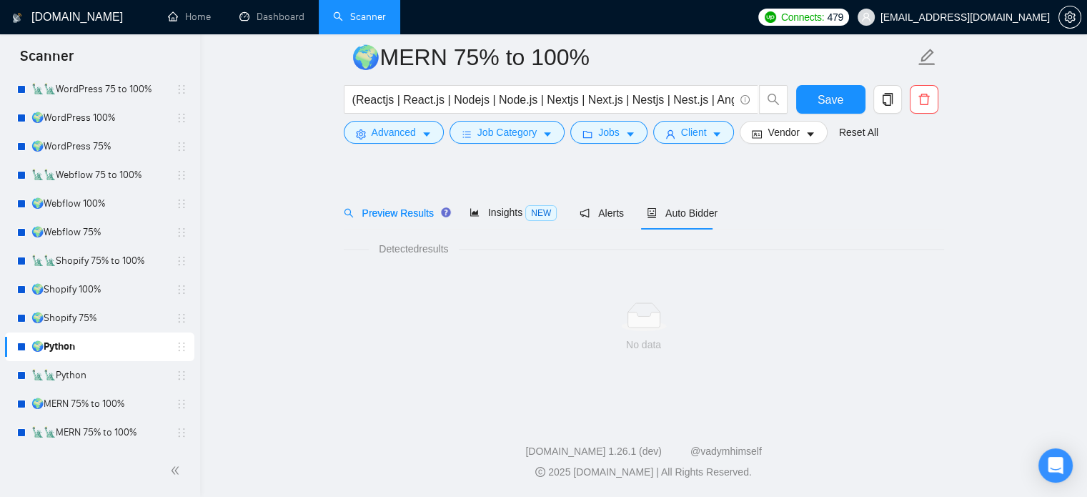
scroll to position [25, 0]
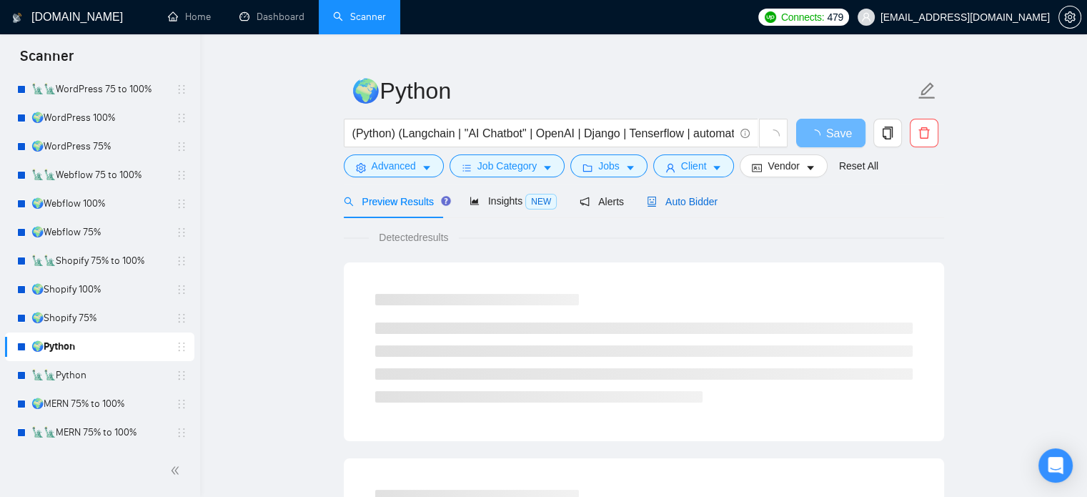
click at [664, 205] on span "Auto Bidder" at bounding box center [682, 201] width 71 height 11
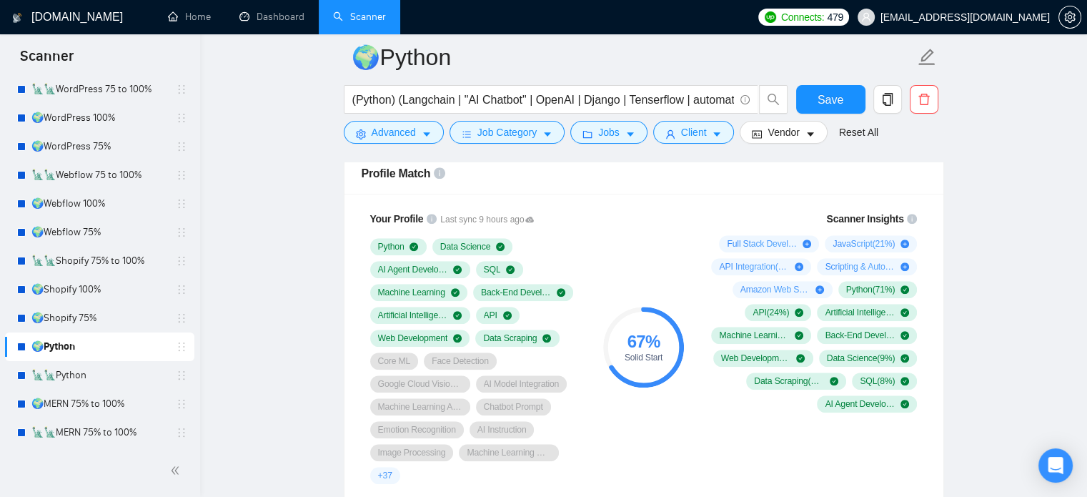
scroll to position [1097, 0]
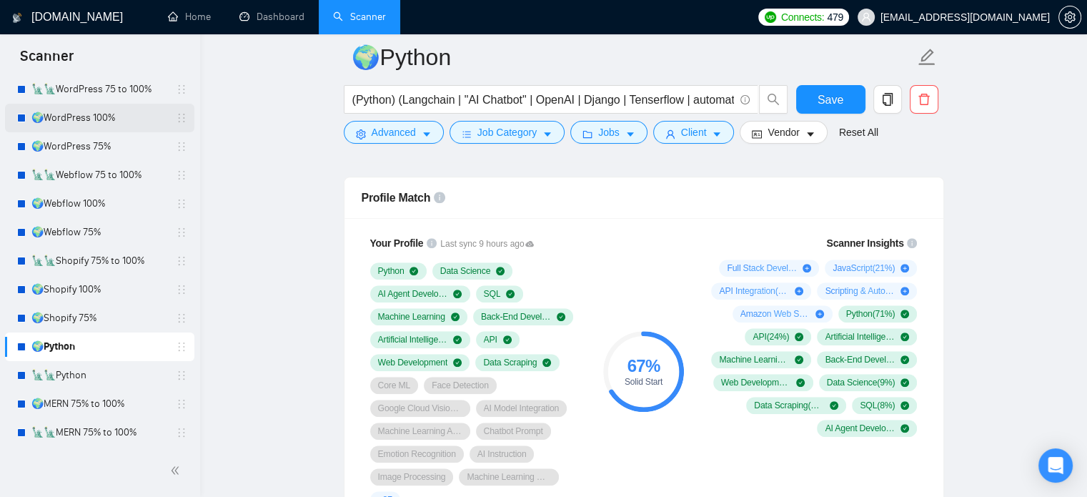
click at [94, 114] on link "🌍WordPress 100%" at bounding box center [99, 118] width 136 height 29
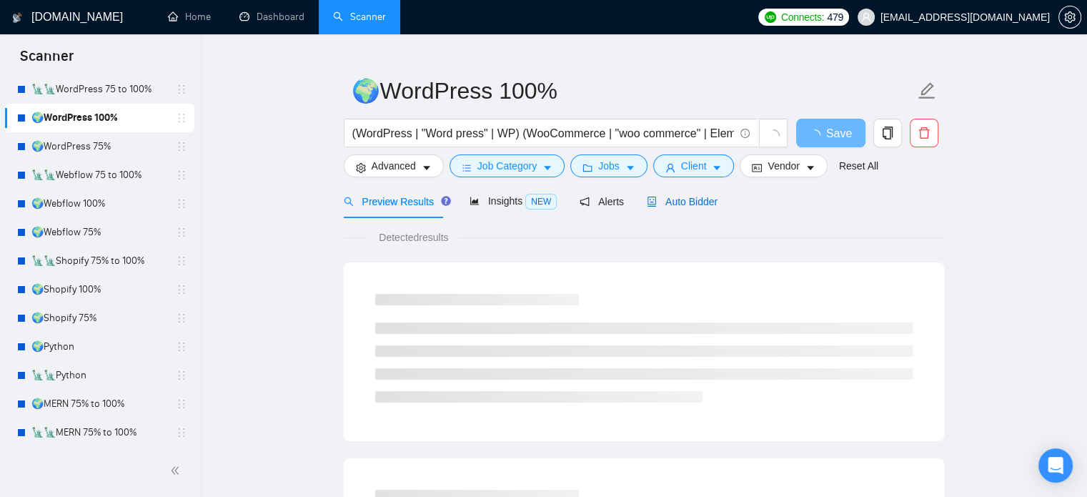
click at [696, 199] on span "Auto Bidder" at bounding box center [682, 201] width 71 height 11
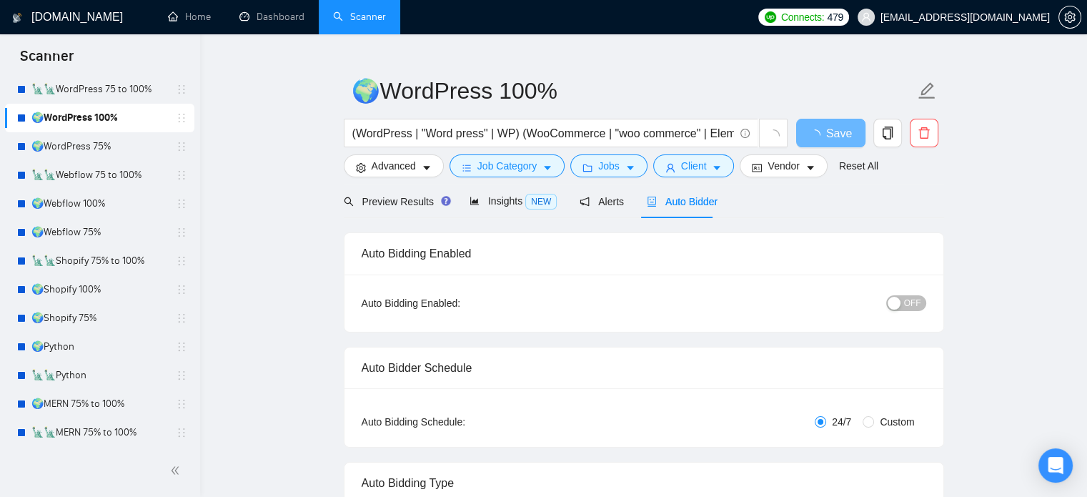
radio input "false"
radio input "true"
checkbox input "true"
